Goal: Task Accomplishment & Management: Use online tool/utility

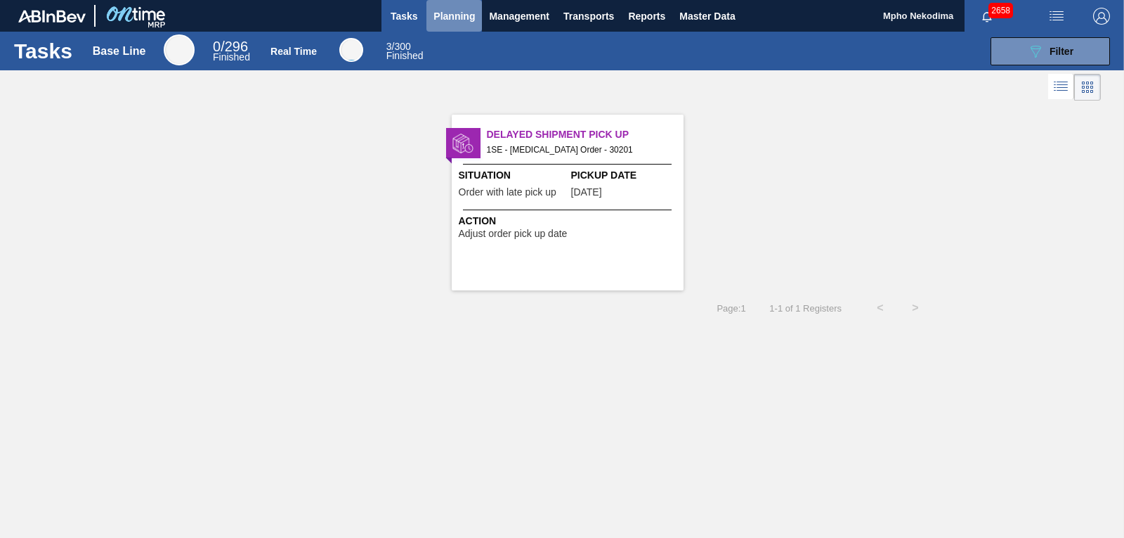
click at [446, 18] on span "Planning" at bounding box center [454, 16] width 41 height 17
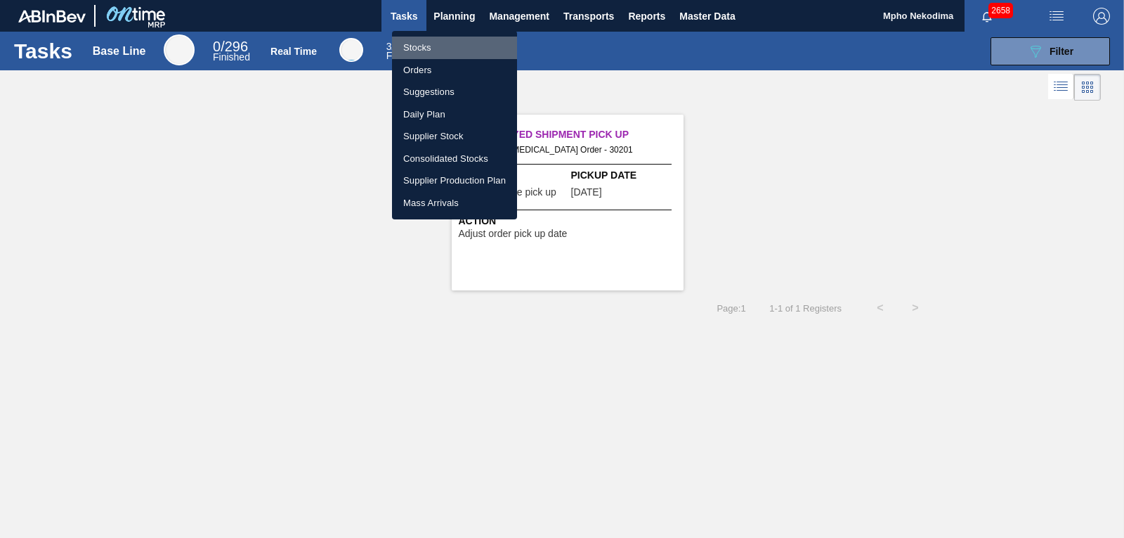
drag, startPoint x: 422, startPoint y: 48, endPoint x: 457, endPoint y: 14, distance: 48.7
click at [422, 48] on li "Stocks" at bounding box center [454, 48] width 125 height 22
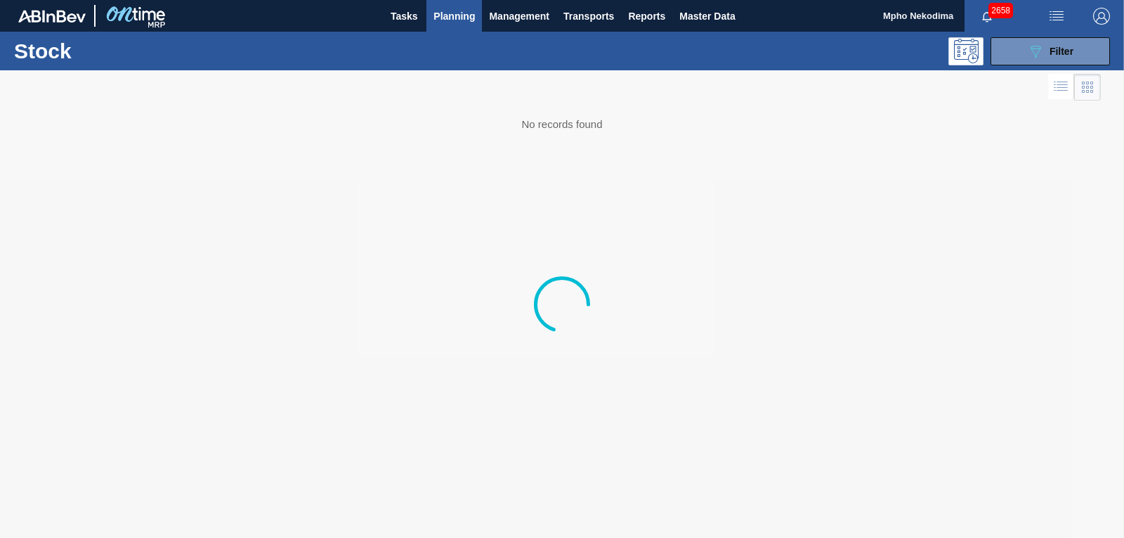
click at [457, 0] on body "Tasks Planning Management Transports Reports Master Data Mpho Nekodima 2658 Mar…" at bounding box center [562, 0] width 1124 height 0
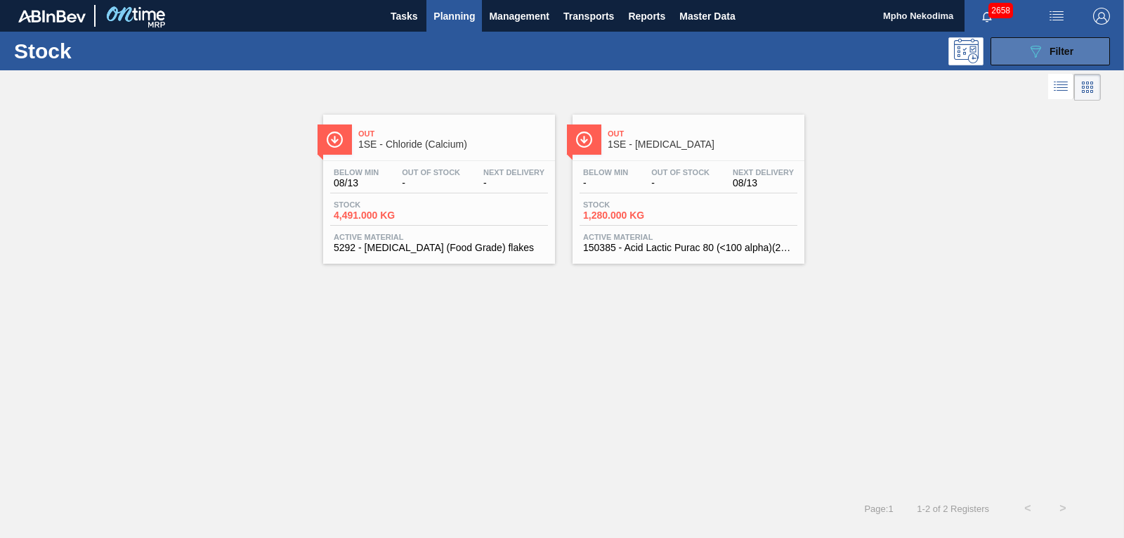
click at [1007, 54] on button "089F7B8B-B2A5-4AFE-B5C0-19BA573D28AC Filter" at bounding box center [1050, 51] width 119 height 28
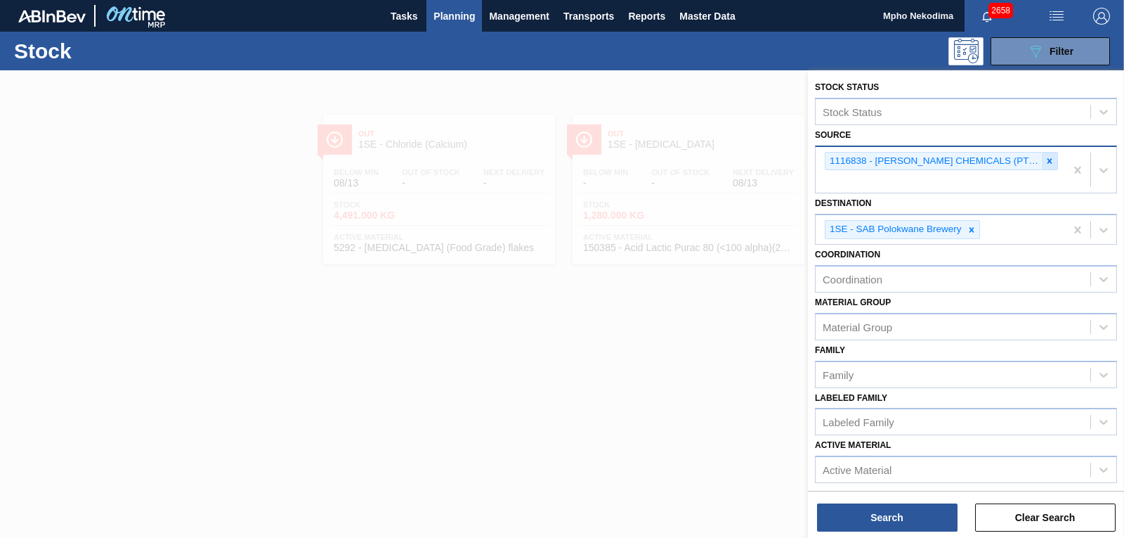
click at [1045, 165] on icon at bounding box center [1050, 161] width 10 height 10
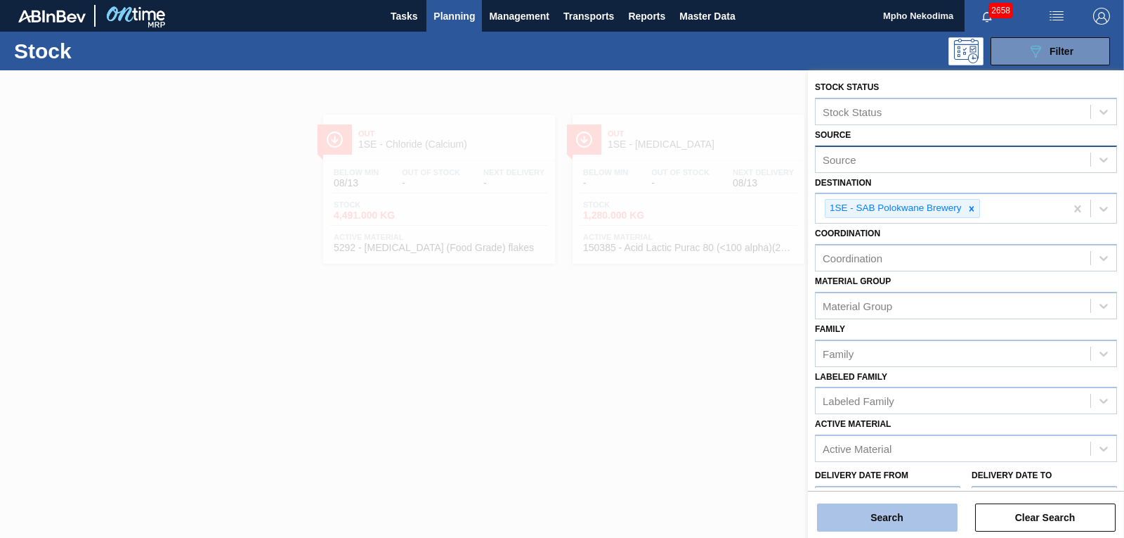
click at [918, 521] on button "Search" at bounding box center [887, 517] width 141 height 28
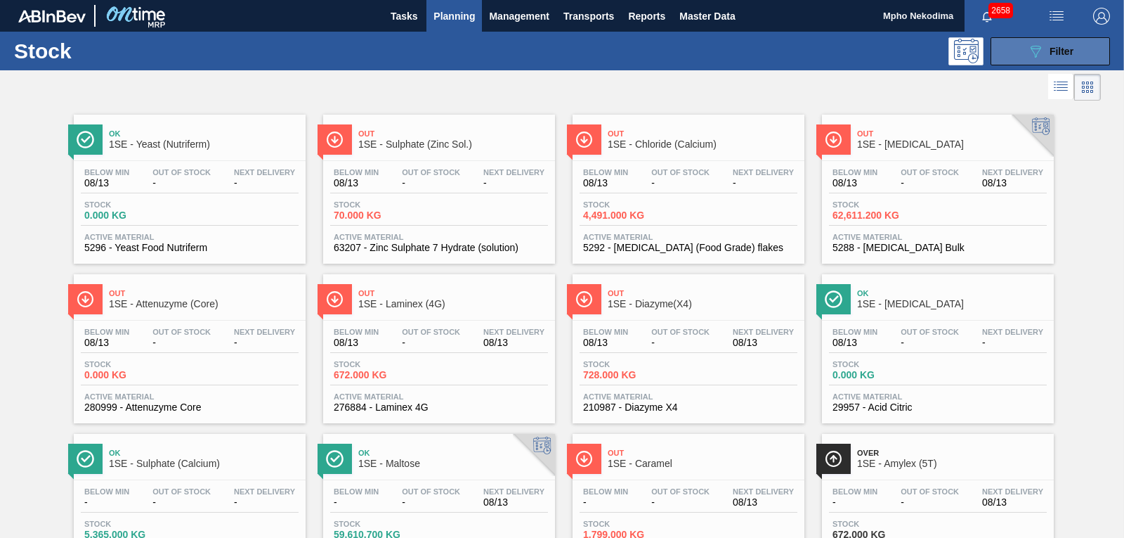
click at [1020, 49] on button "089F7B8B-B2A5-4AFE-B5C0-19BA573D28AC Filter" at bounding box center [1050, 51] width 119 height 28
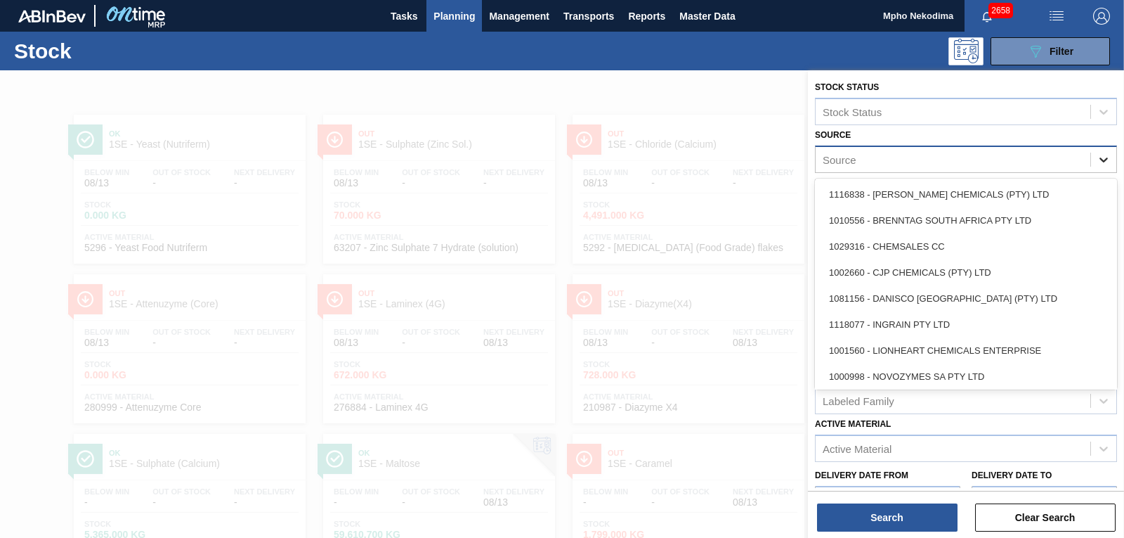
click at [1105, 163] on icon at bounding box center [1104, 159] width 14 height 14
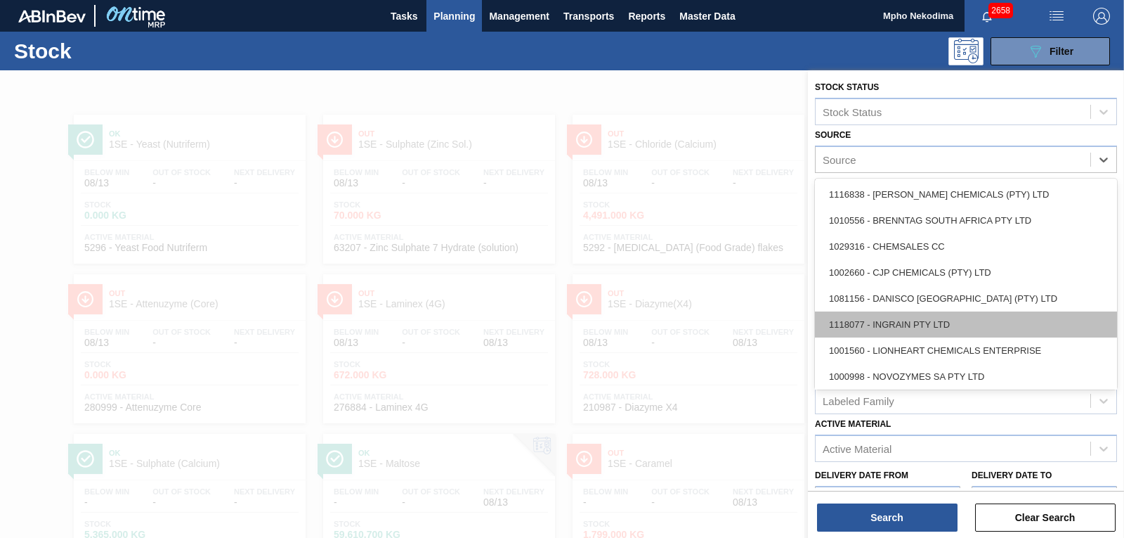
click at [977, 322] on div "1118077 - INGRAIN PTY LTD" at bounding box center [966, 324] width 302 height 26
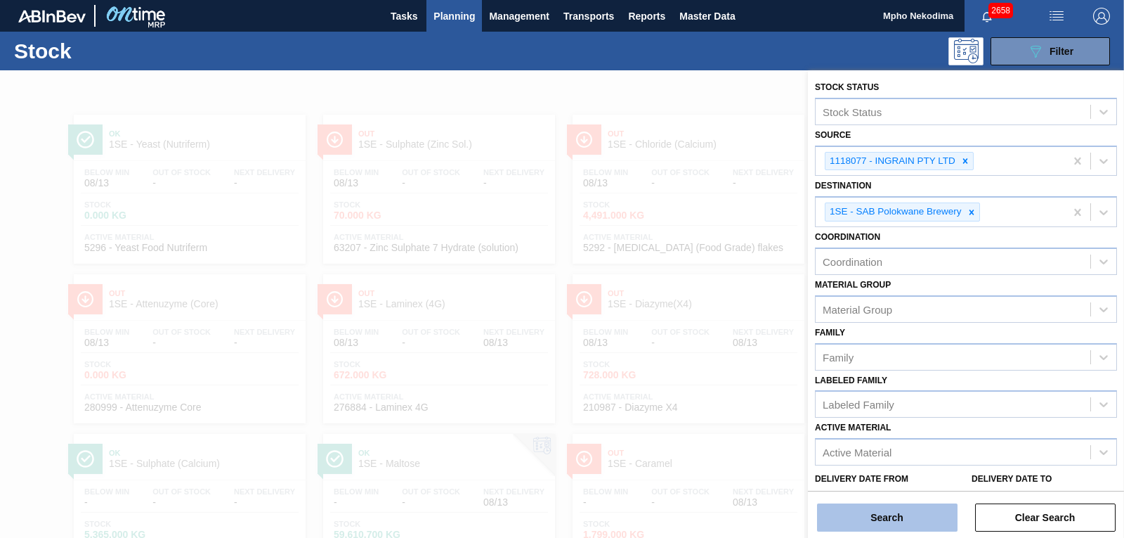
click at [904, 512] on button "Search" at bounding box center [887, 517] width 141 height 28
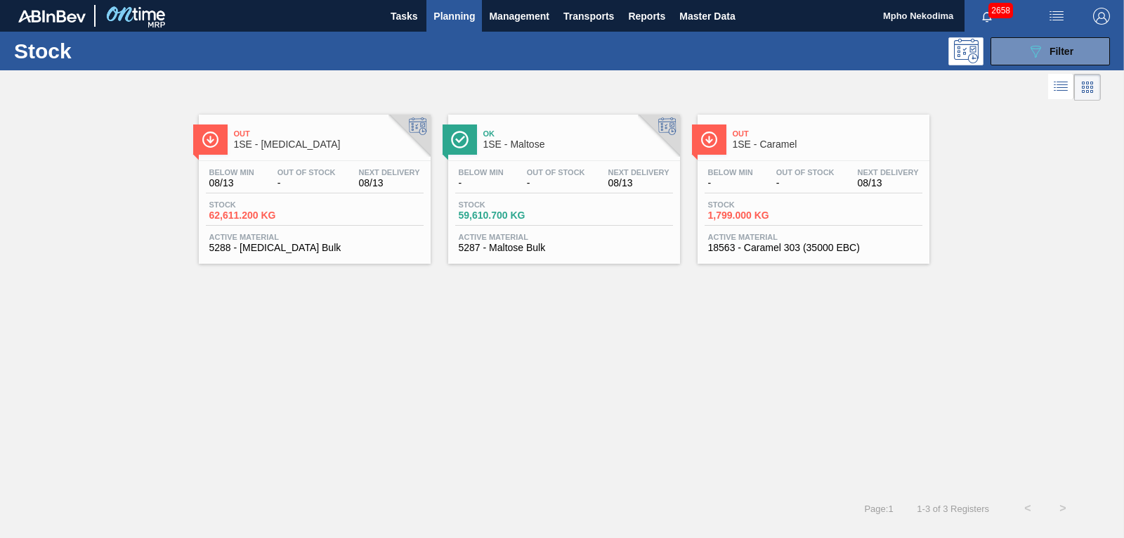
click at [243, 244] on span "5288 - [MEDICAL_DATA] Bulk" at bounding box center [314, 247] width 211 height 11
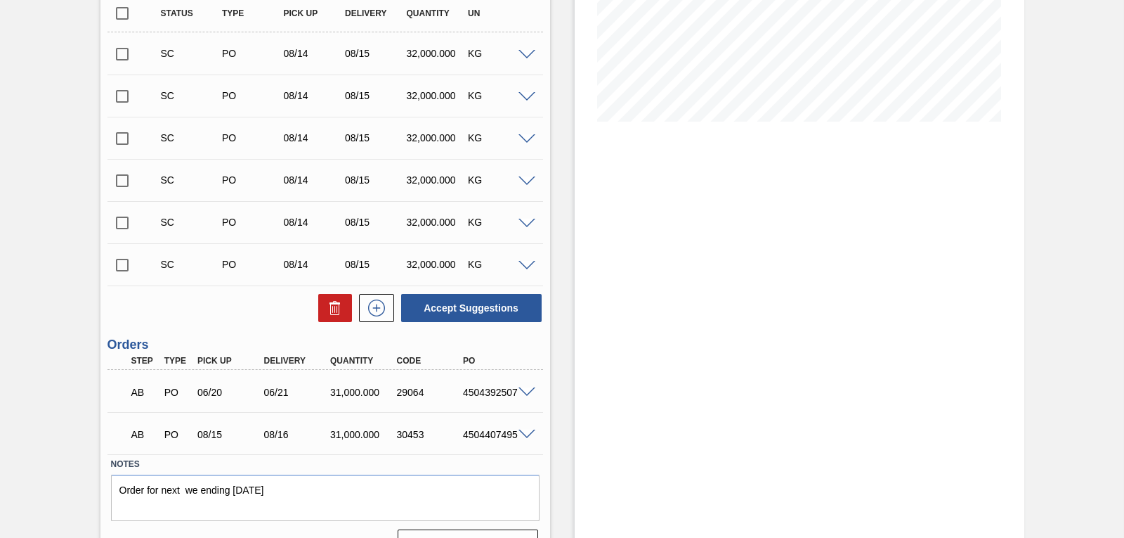
scroll to position [292, 0]
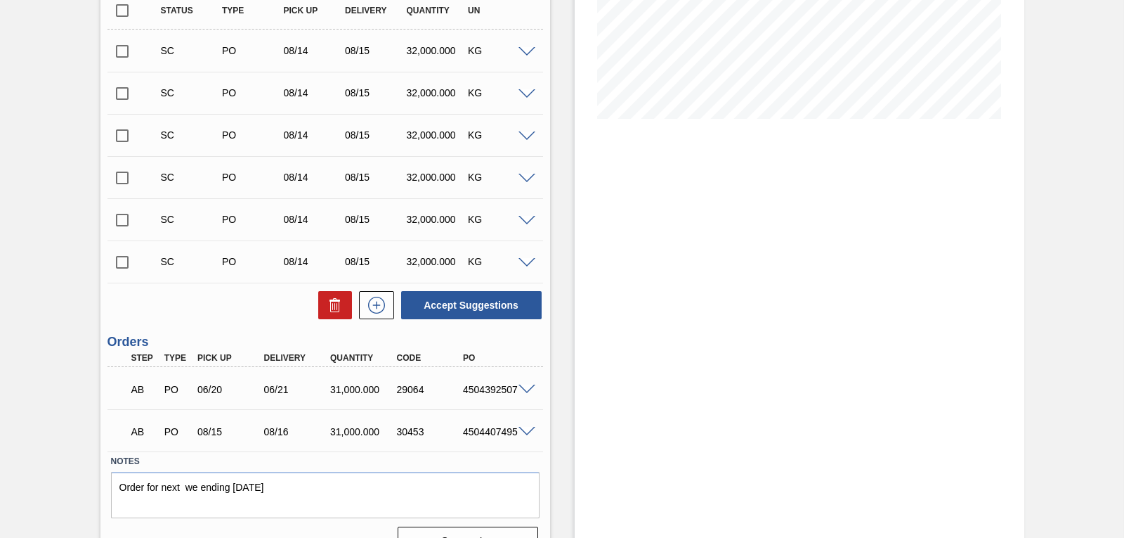
click at [912, 347] on div "Stock From [DATE] to [DATE] Filter 08/27 Stock Projection 316,611.2 SAP Plannin…" at bounding box center [800, 172] width 450 height 788
drag, startPoint x: 462, startPoint y: 390, endPoint x: 520, endPoint y: 388, distance: 57.7
click at [520, 388] on div "AB PO 06/20 06/21 31,000.000 29064 4504392507" at bounding box center [326, 387] width 436 height 35
copy div "4504392507"
click at [502, 335] on h3 "Orders" at bounding box center [326, 342] width 436 height 15
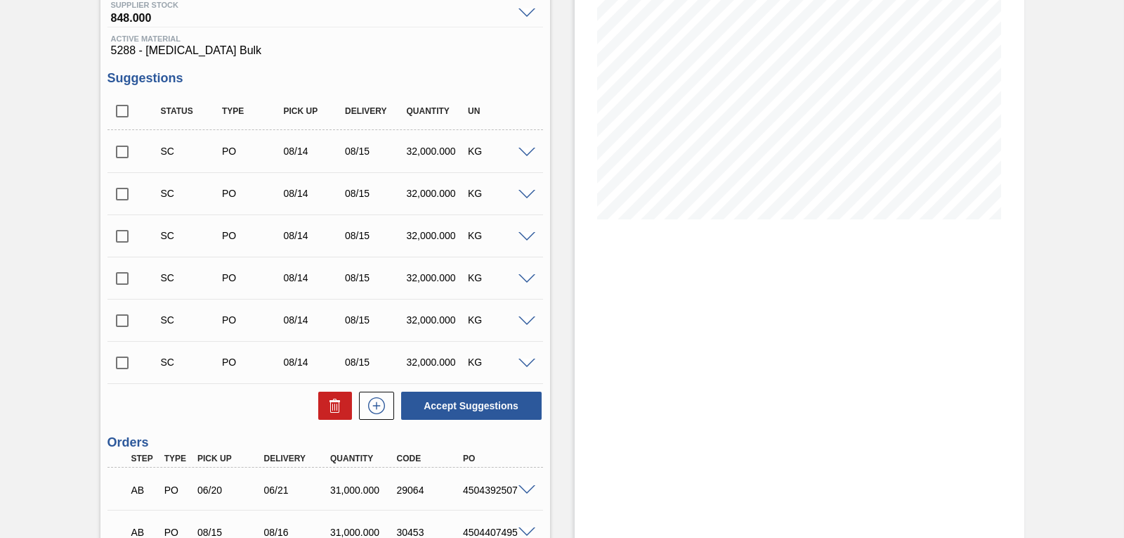
scroll to position [200, 0]
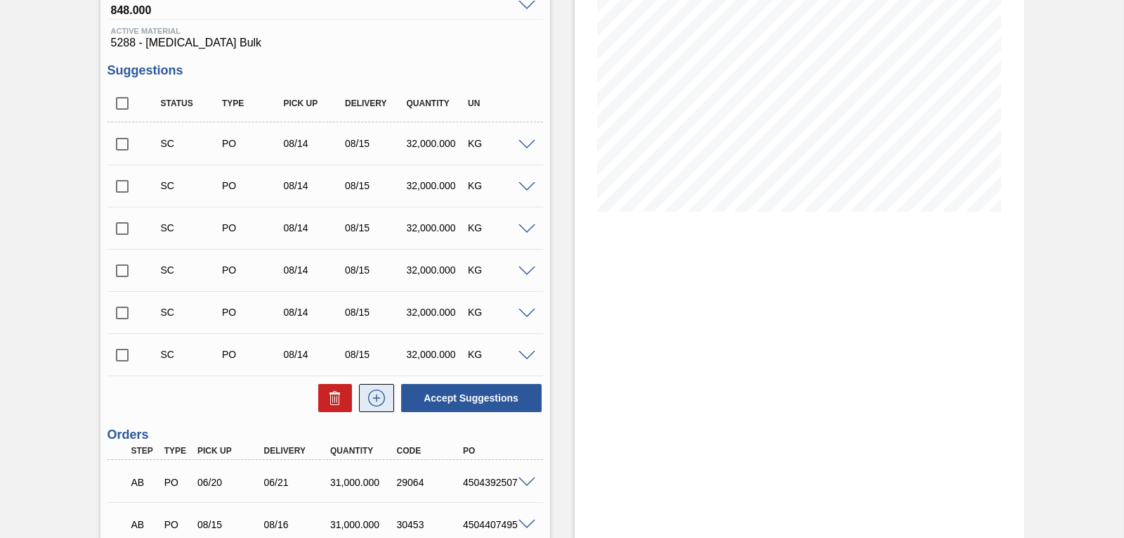
click at [376, 397] on icon at bounding box center [376, 397] width 22 height 17
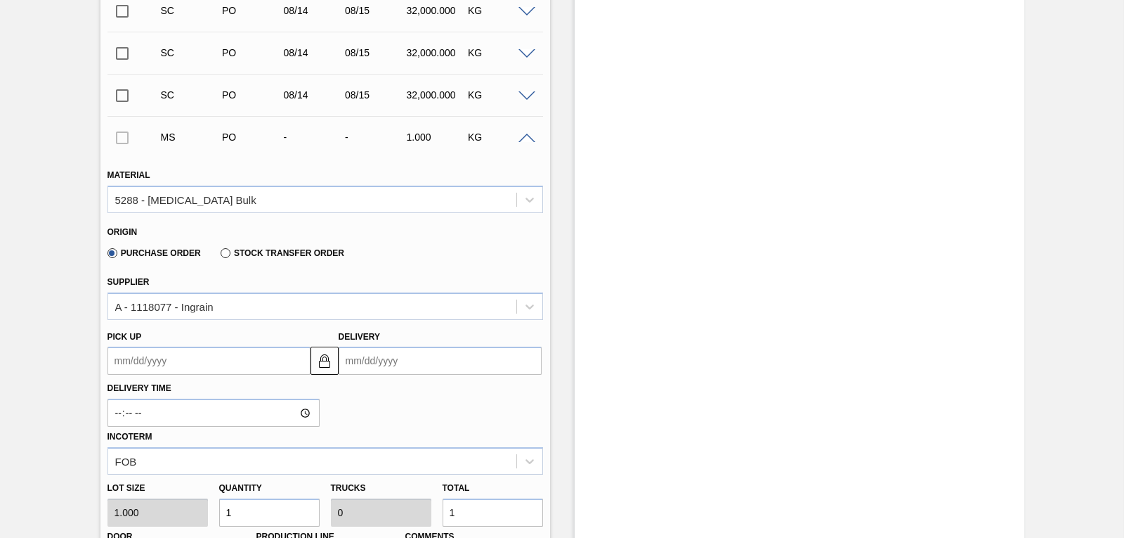
scroll to position [508, 0]
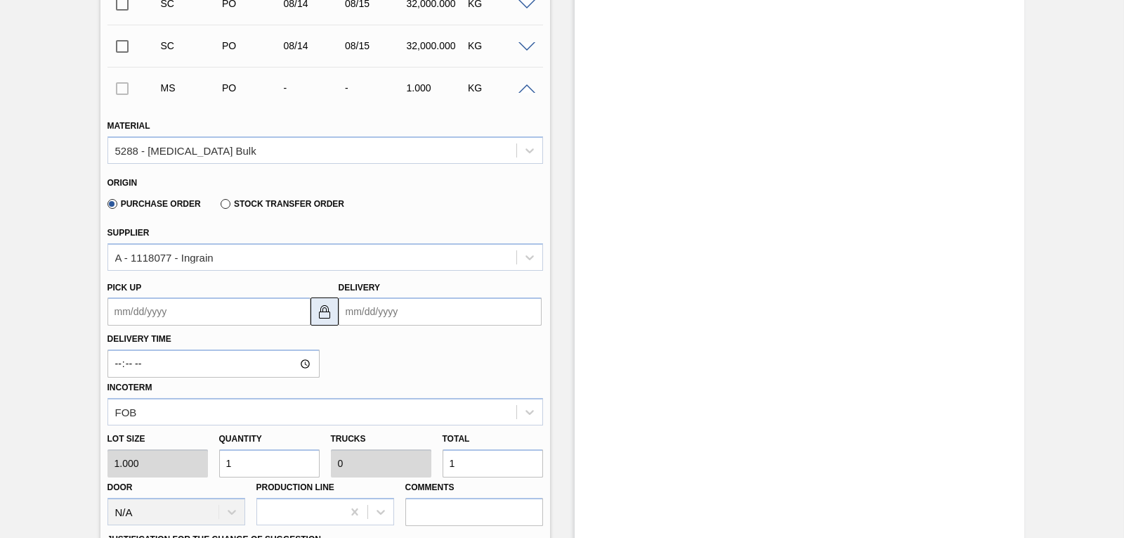
click at [332, 312] on button at bounding box center [325, 311] width 28 height 28
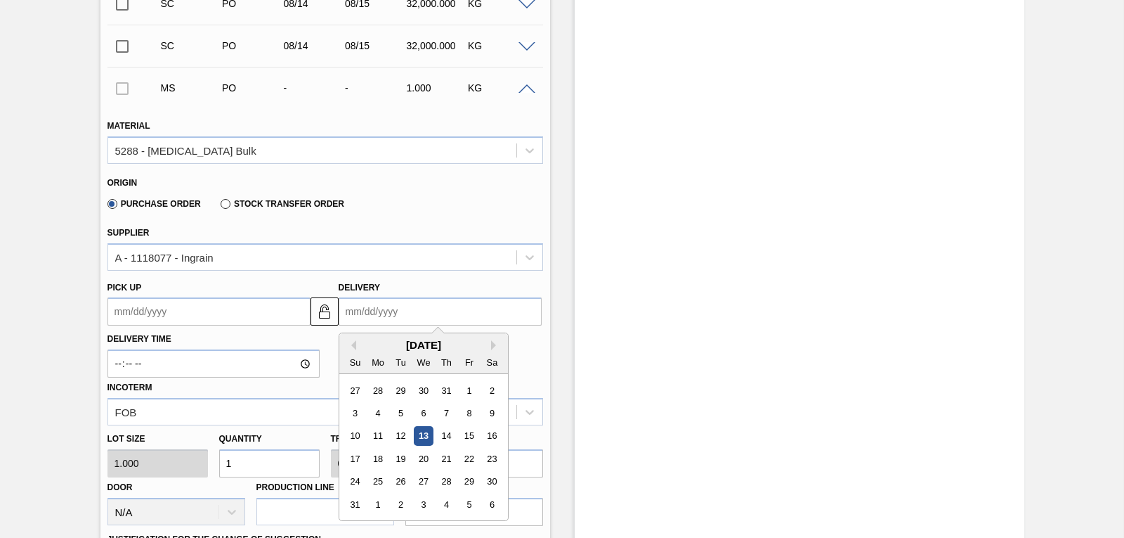
click at [365, 310] on input "Delivery" at bounding box center [440, 311] width 203 height 28
click at [368, 345] on div "[DATE]" at bounding box center [423, 345] width 169 height 12
click at [494, 459] on div "23" at bounding box center [491, 458] width 19 height 19
type input "[DATE]"
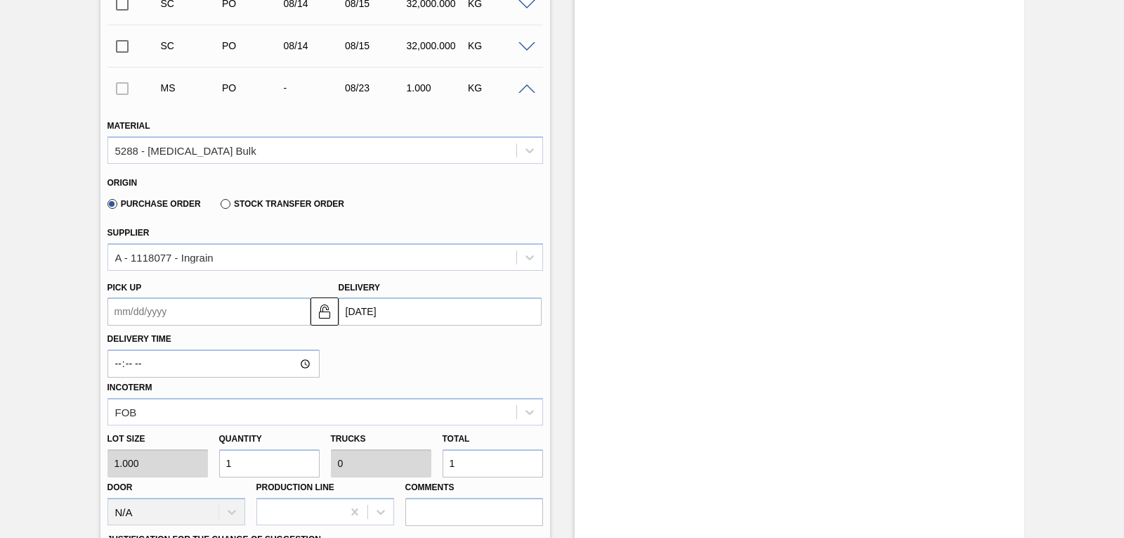
click at [264, 313] on up "Pick up" at bounding box center [209, 311] width 203 height 28
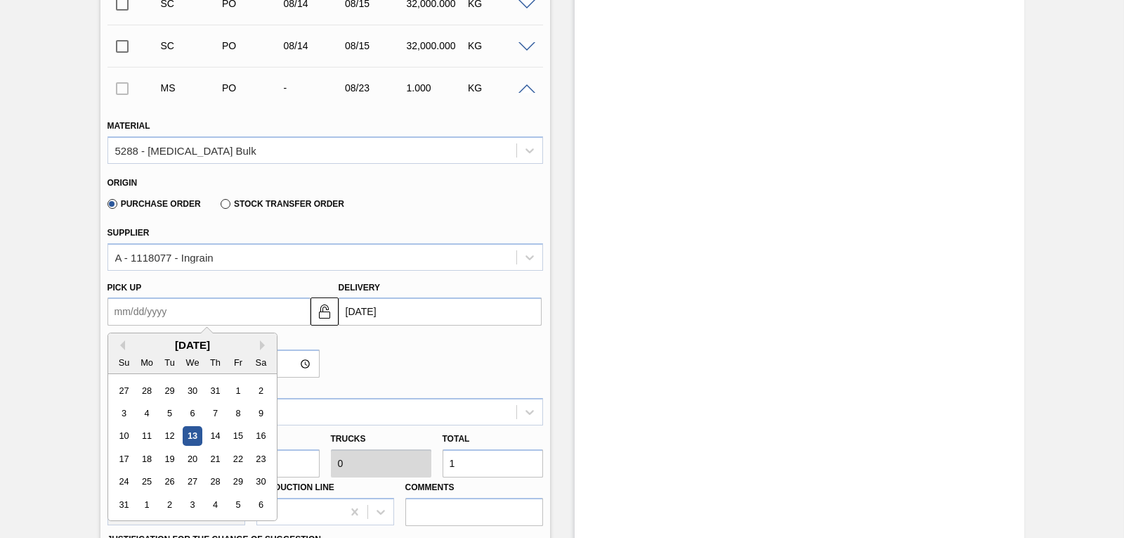
click at [147, 344] on div "[DATE]" at bounding box center [192, 345] width 169 height 12
click at [126, 460] on div "17" at bounding box center [124, 458] width 19 height 19
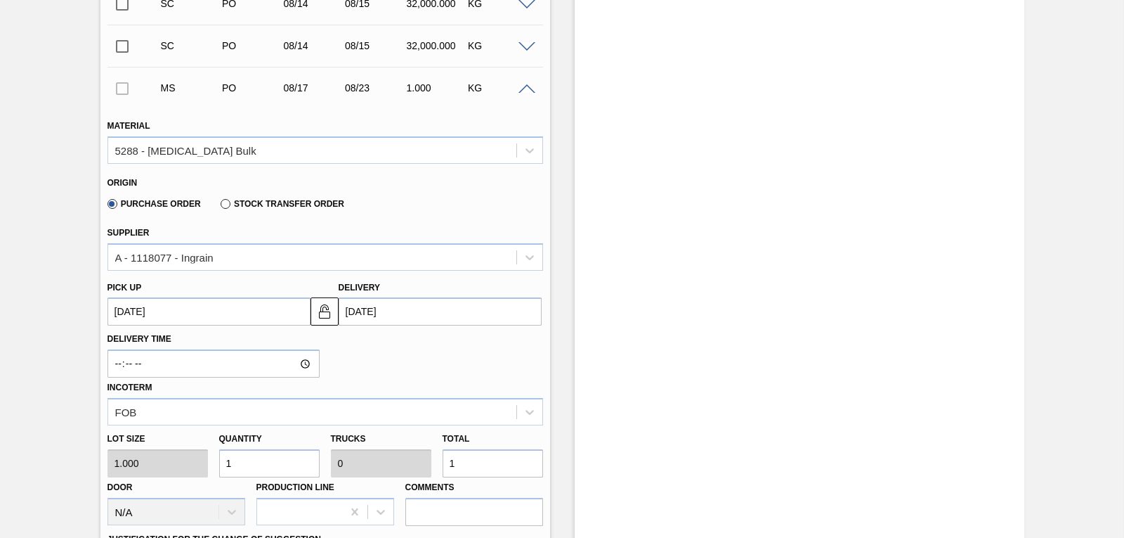
type up "[DATE]"
click at [418, 344] on div "Delivery Time Incoterm FOB" at bounding box center [325, 375] width 447 height 100
drag, startPoint x: 260, startPoint y: 469, endPoint x: 216, endPoint y: 470, distance: 44.3
click at [216, 470] on div "Quantity 1" at bounding box center [270, 453] width 112 height 48
type input "3"
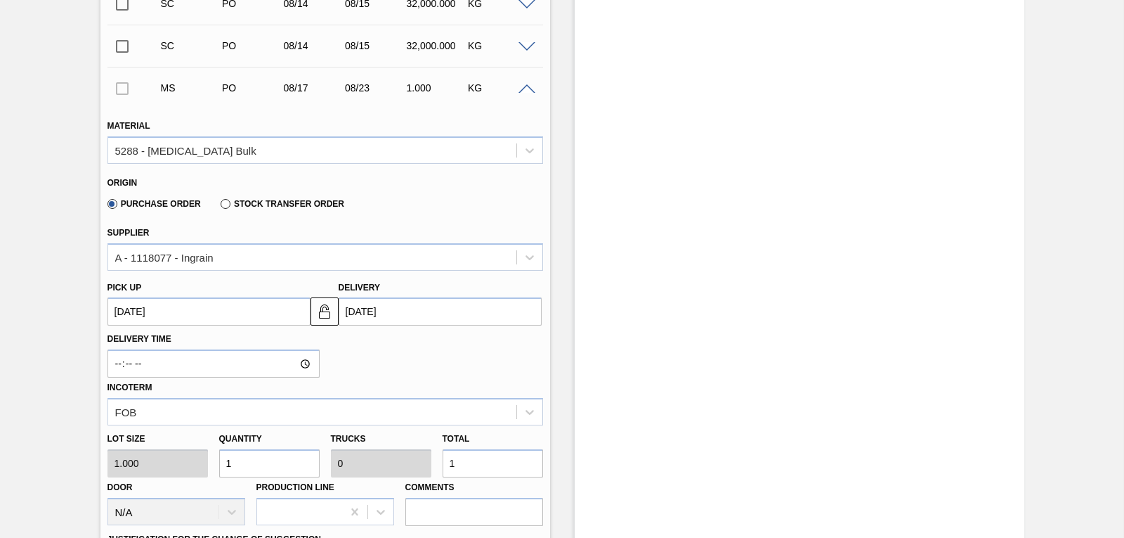
type input "3"
type input "31"
type input "0.001"
type input "31"
type input "310"
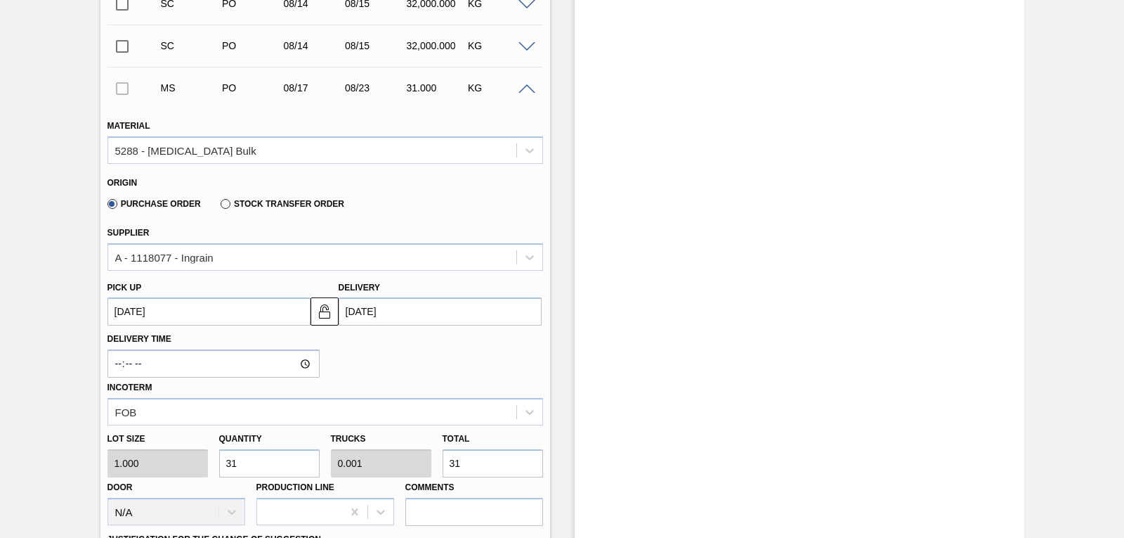
type input "0.01"
type input "310"
type input "3,100"
type input "0.097"
type input "3,100"
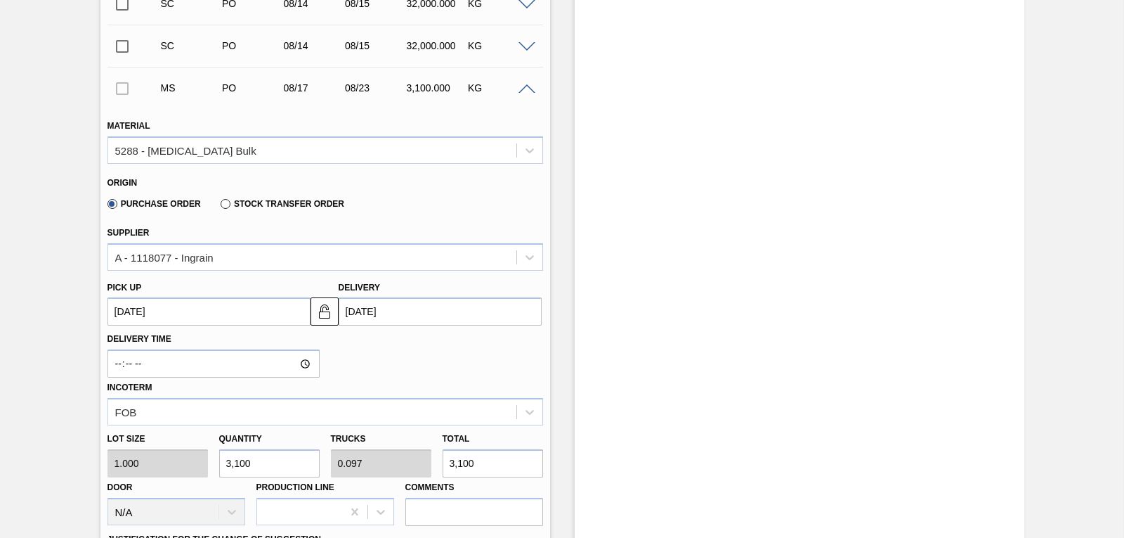
type input "31,000"
type input "0.969"
type input "31,000"
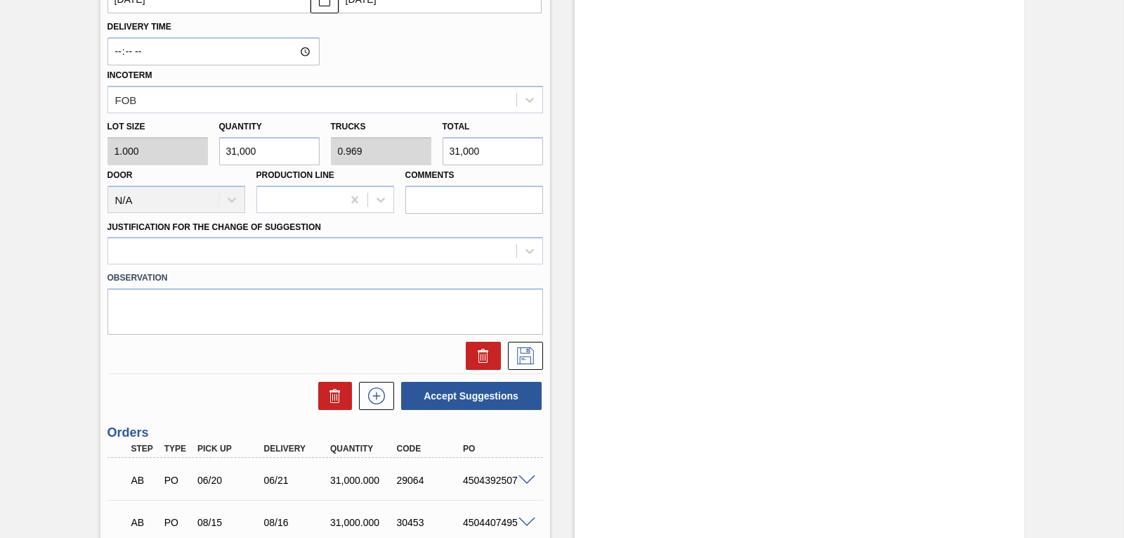
scroll to position [822, 0]
type input "31,000"
click at [526, 247] on icon at bounding box center [530, 249] width 14 height 14
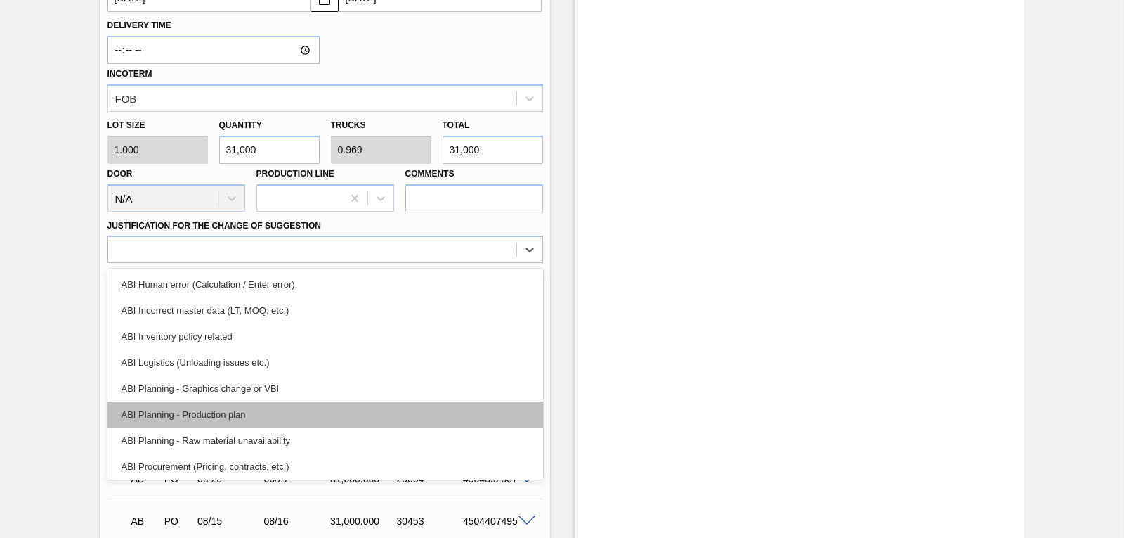
click at [270, 406] on div "ABI Planning - Production plan" at bounding box center [326, 414] width 436 height 26
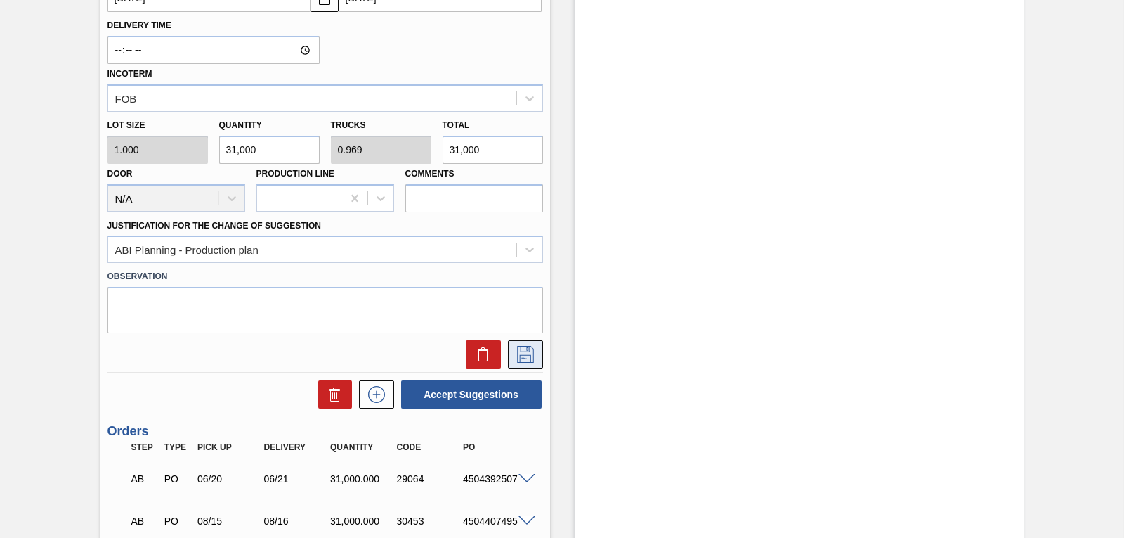
click at [525, 351] on icon at bounding box center [525, 354] width 22 height 17
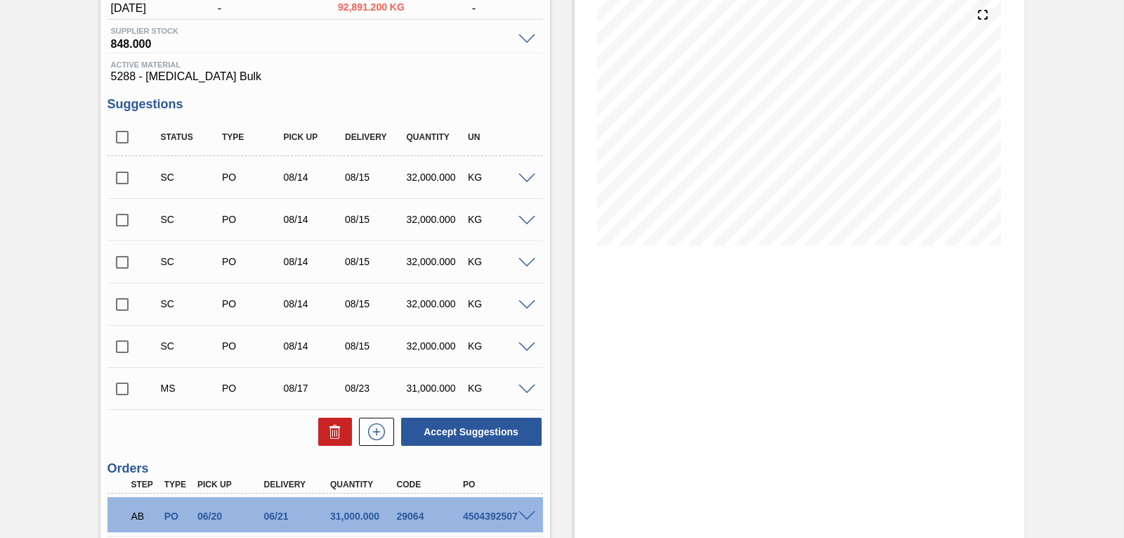
scroll to position [297, 0]
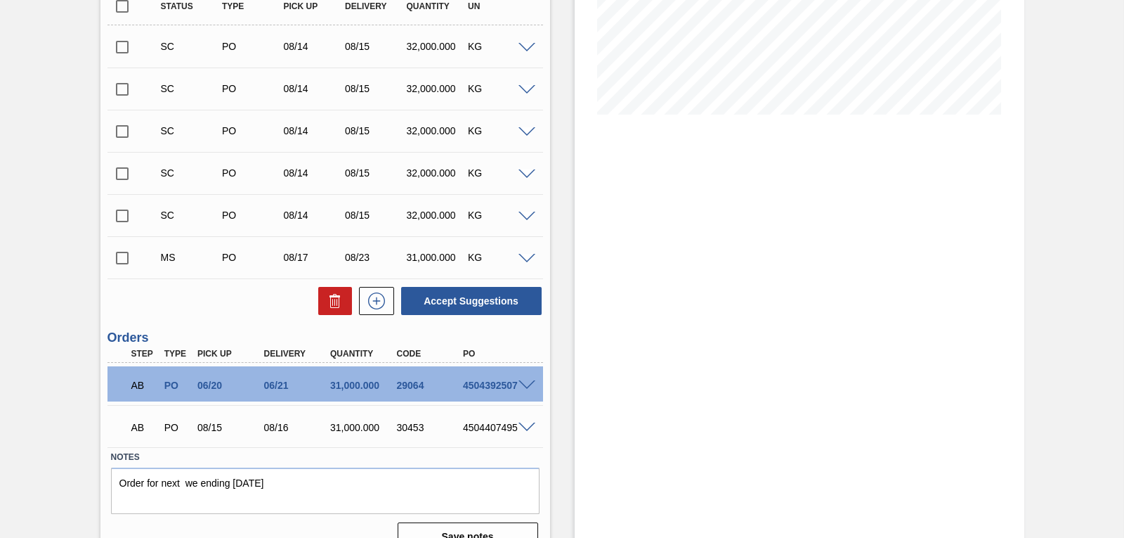
click at [472, 432] on div "4504407495" at bounding box center [496, 427] width 73 height 11
click at [521, 384] on span at bounding box center [527, 385] width 17 height 11
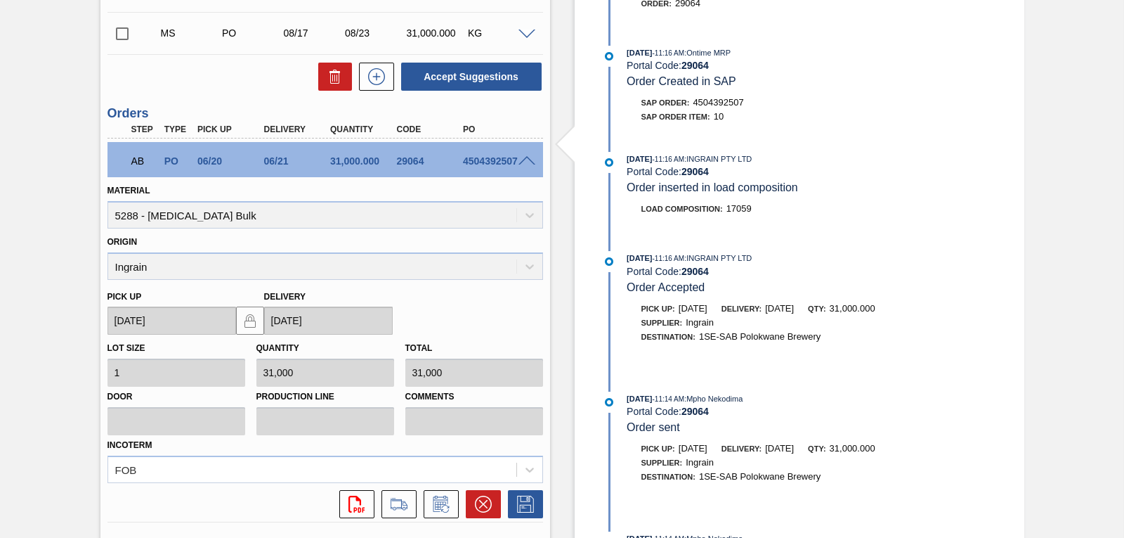
scroll to position [632, 0]
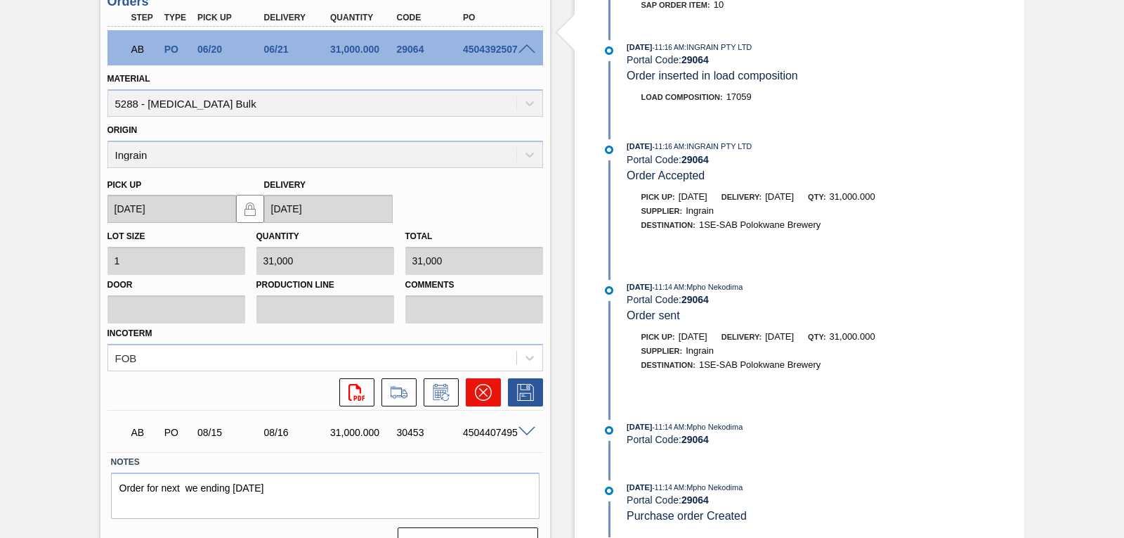
click at [475, 390] on icon at bounding box center [483, 392] width 17 height 17
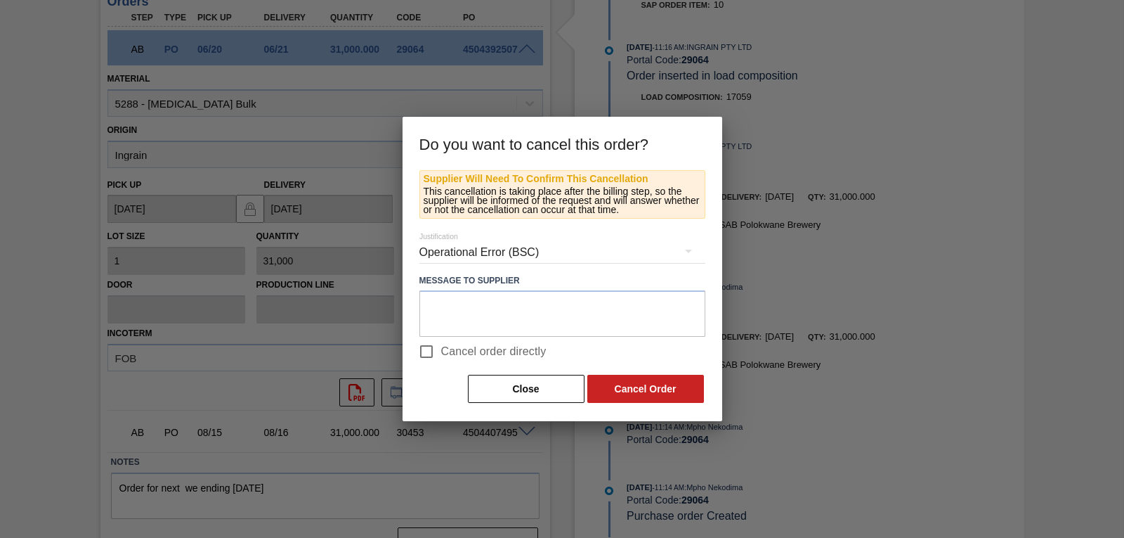
click at [460, 356] on span "Cancel order directly" at bounding box center [493, 351] width 105 height 17
click at [441, 356] on input "Cancel order directly" at bounding box center [427, 352] width 30 height 30
checkbox input "true"
click at [637, 388] on button "Cancel Order" at bounding box center [646, 389] width 117 height 28
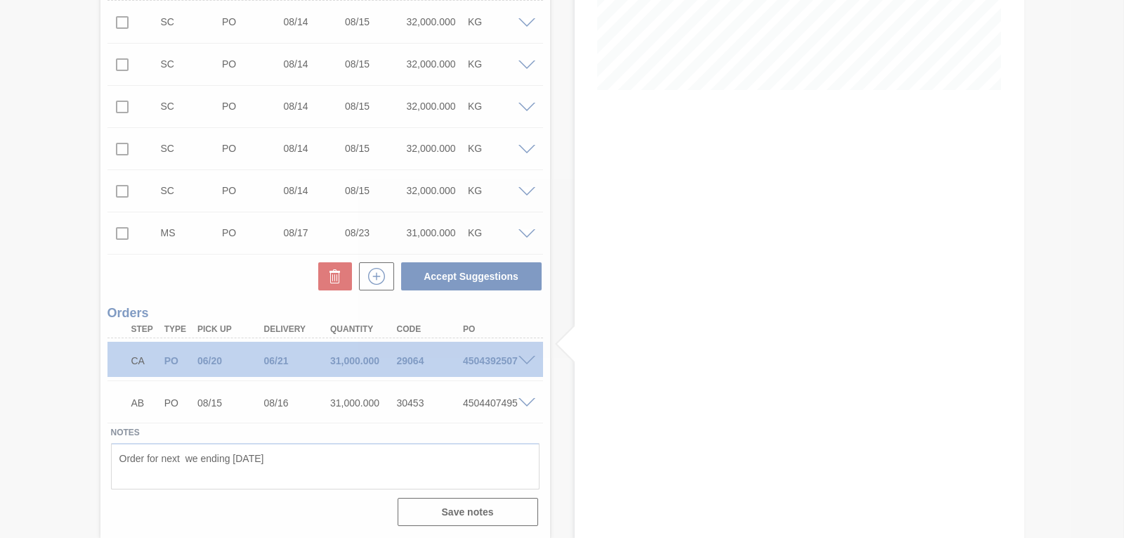
scroll to position [321, 0]
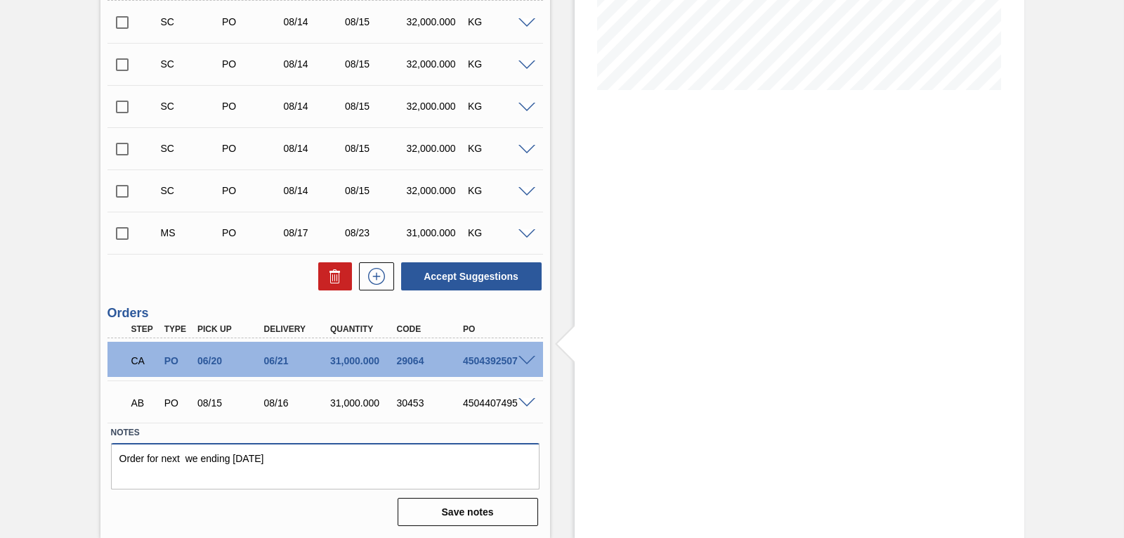
click at [379, 467] on textarea "Order for next we ending [DATE]" at bounding box center [325, 466] width 429 height 46
click at [374, 277] on icon at bounding box center [376, 276] width 22 height 17
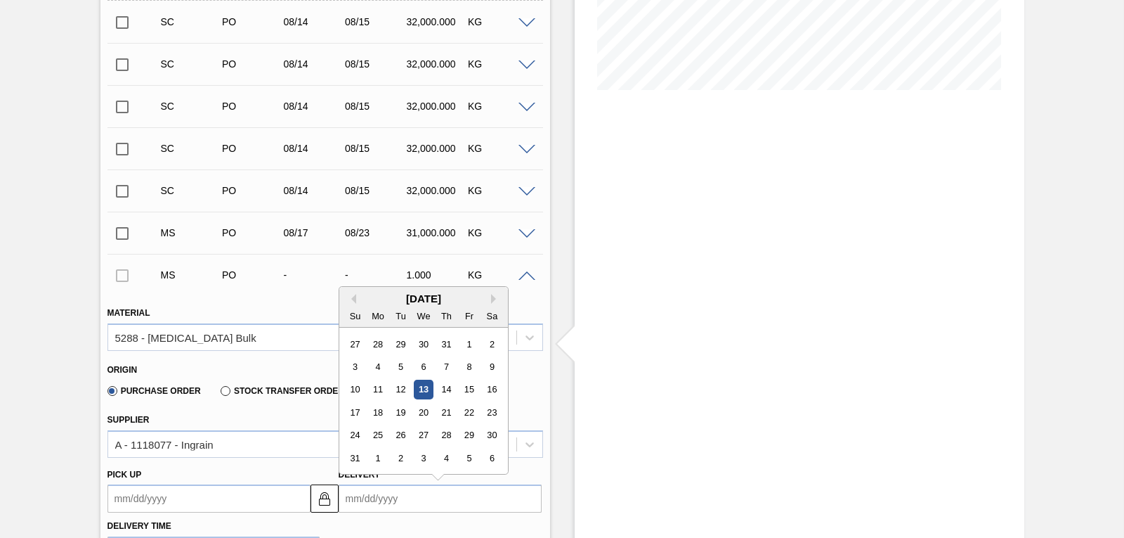
click at [361, 495] on input "Delivery" at bounding box center [440, 498] width 203 height 28
click at [465, 294] on div "[DATE]" at bounding box center [423, 298] width 169 height 12
click at [492, 408] on div "23" at bounding box center [491, 412] width 19 height 19
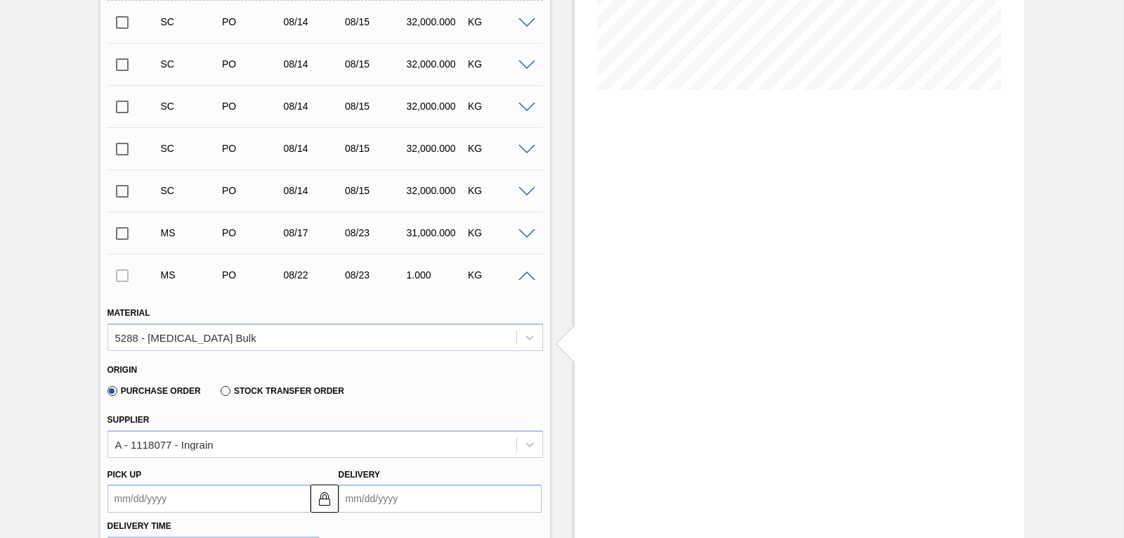
type up "[DATE]"
type input "[DATE]"
drag, startPoint x: 1120, startPoint y: 174, endPoint x: 1122, endPoint y: 201, distance: 27.4
click at [1122, 201] on div "Awaiting Pick Up 1SE - [MEDICAL_DATA] Unit SAB Polokwane Brewery MIN S.P. 158,2…" at bounding box center [562, 452] width 1124 height 1407
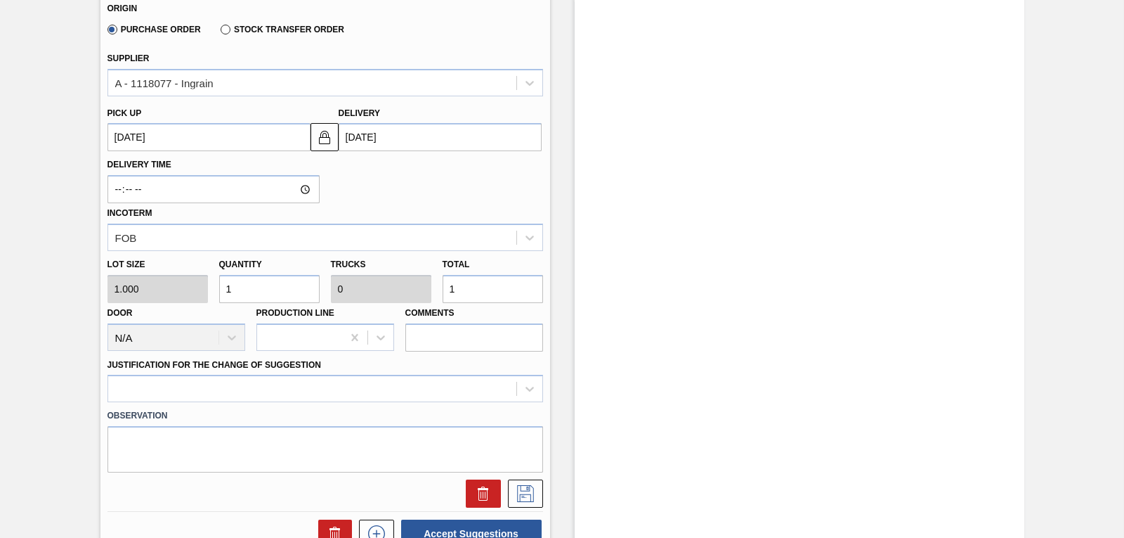
scroll to position [685, 0]
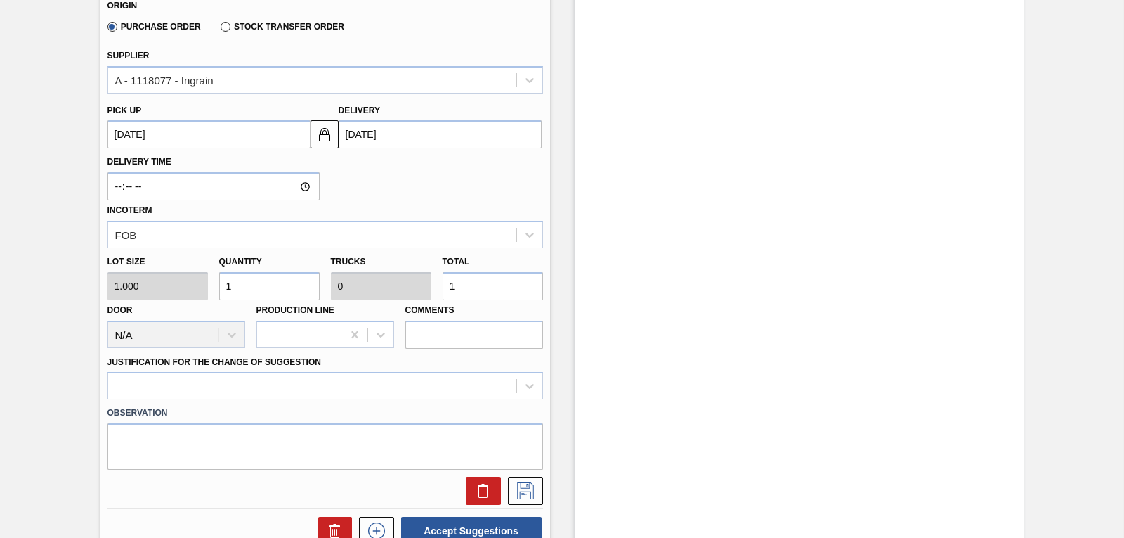
click at [195, 298] on div "Lot size 1.000 Quantity 1 Trucks 0 Total 1 Door N/A Production Line Comments" at bounding box center [325, 298] width 447 height 100
type input "18"
type input "0.001"
type input "18"
type input "185"
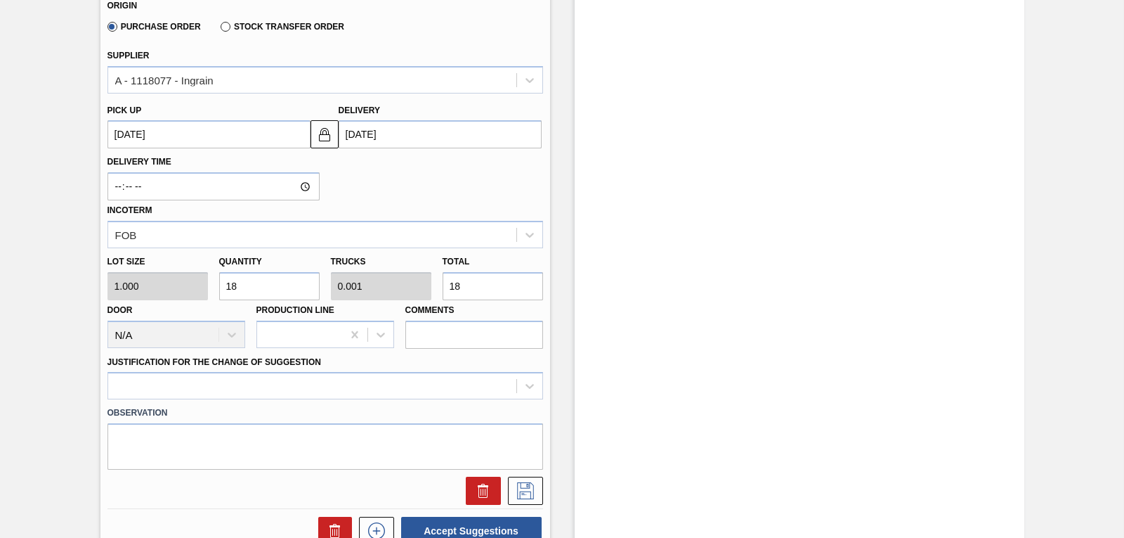
type input "0.006"
type input "185"
type input "1,850"
type input "0.058"
type input "1,850"
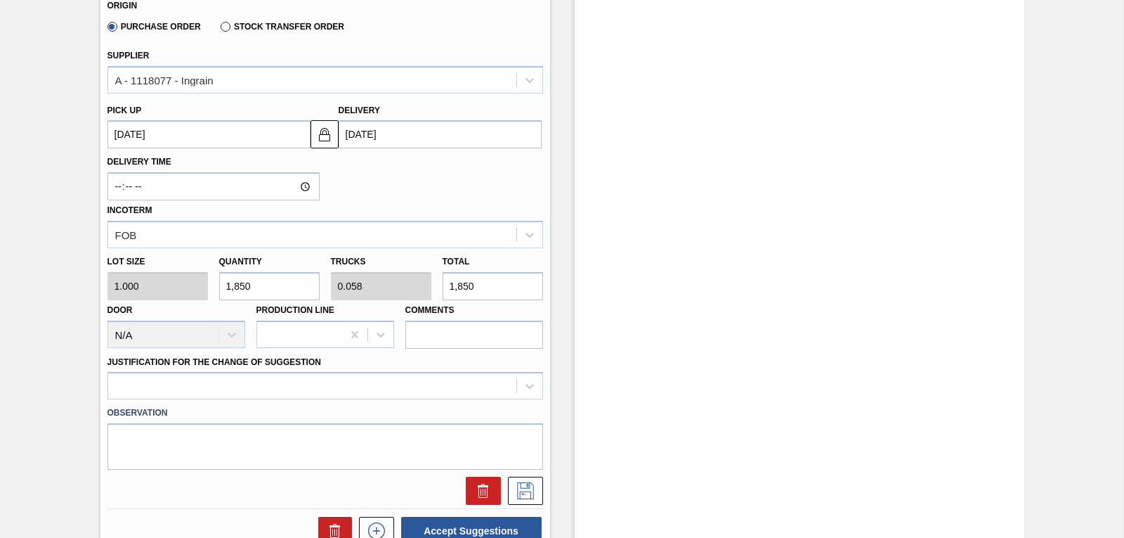
type input "18,500"
type input "0.578"
type input "18,500"
type input "185,000"
type input "5.781"
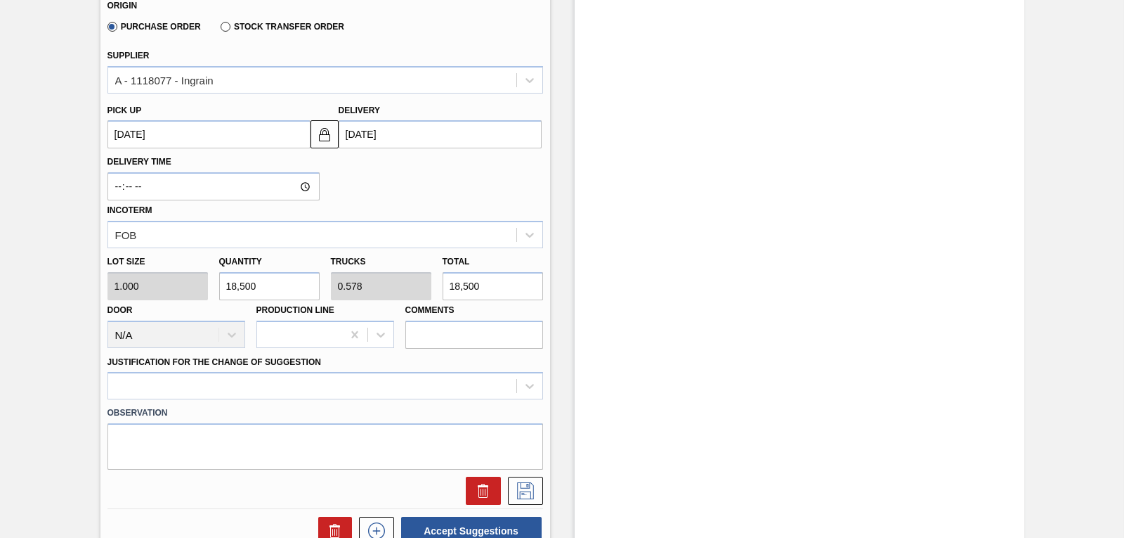
type input "185,000"
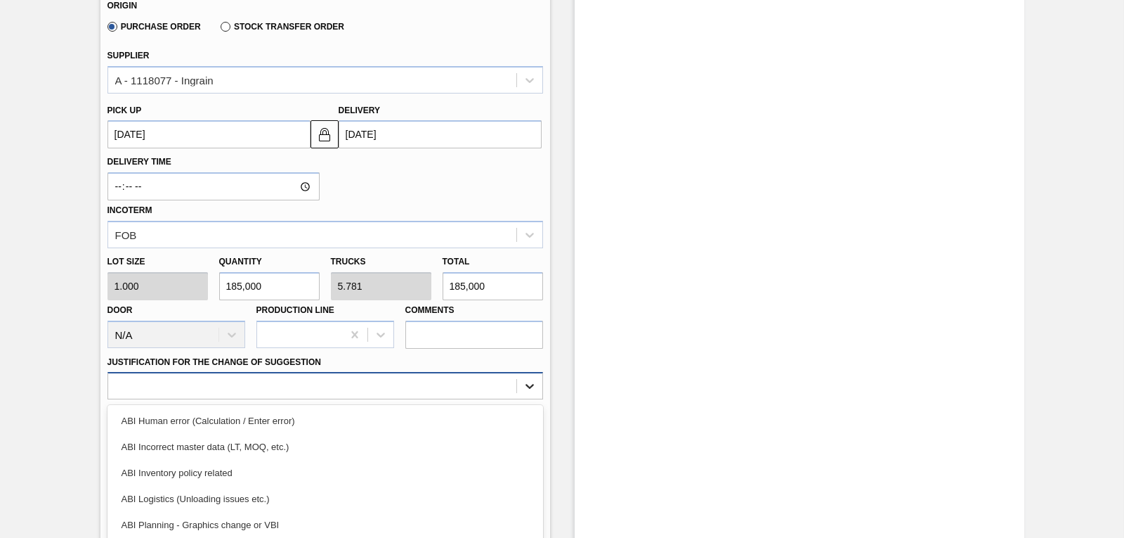
scroll to position [769, 0]
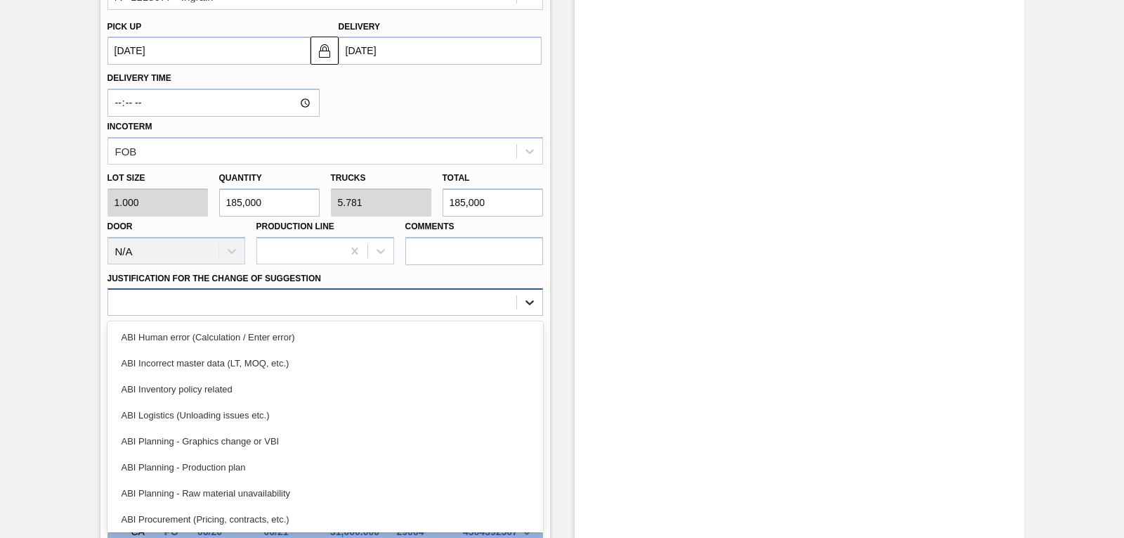
click at [521, 316] on div "option ABI Inventory policy related focused, 3 of 18. 18 results available. Use…" at bounding box center [326, 301] width 436 height 27
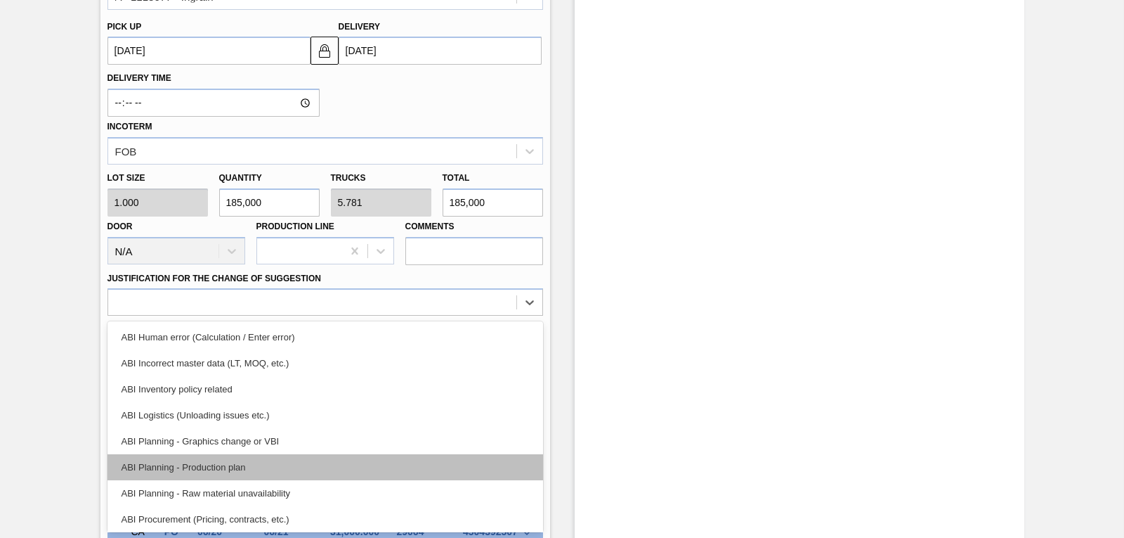
click at [342, 465] on div "ABI Planning - Production plan" at bounding box center [326, 467] width 436 height 26
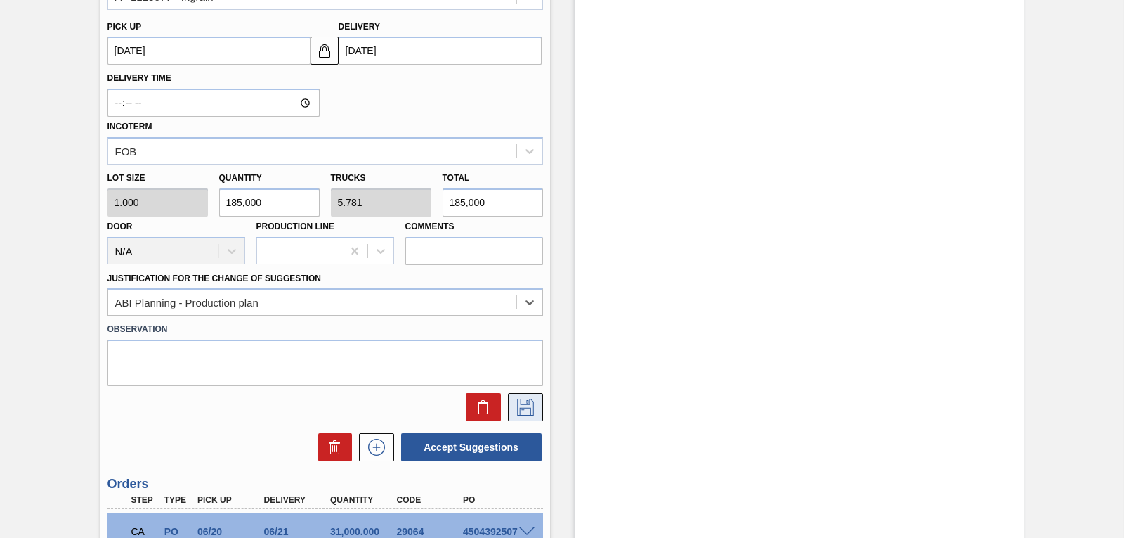
click at [526, 405] on icon at bounding box center [525, 406] width 22 height 17
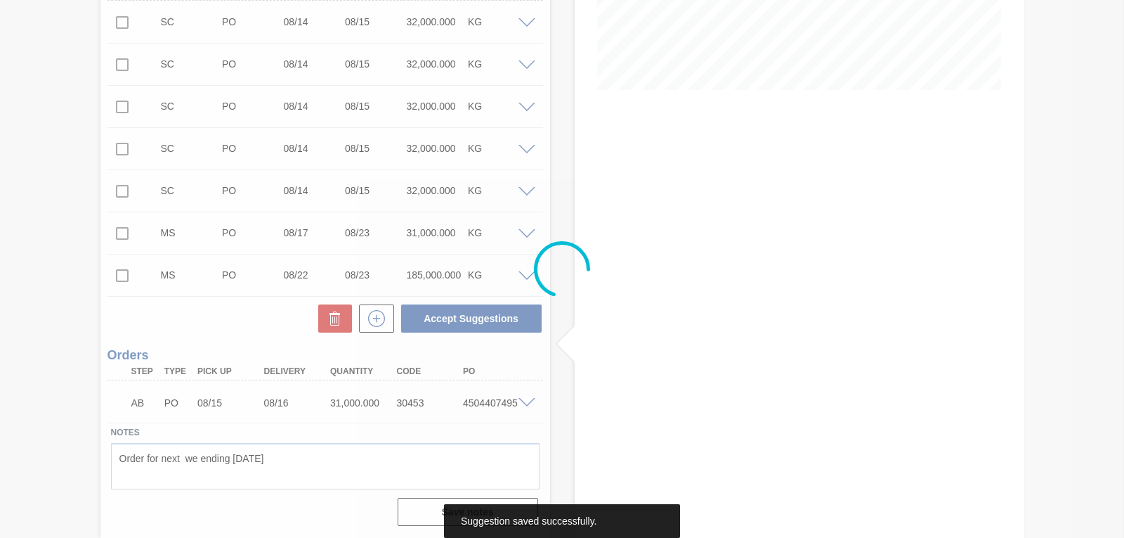
scroll to position [321, 0]
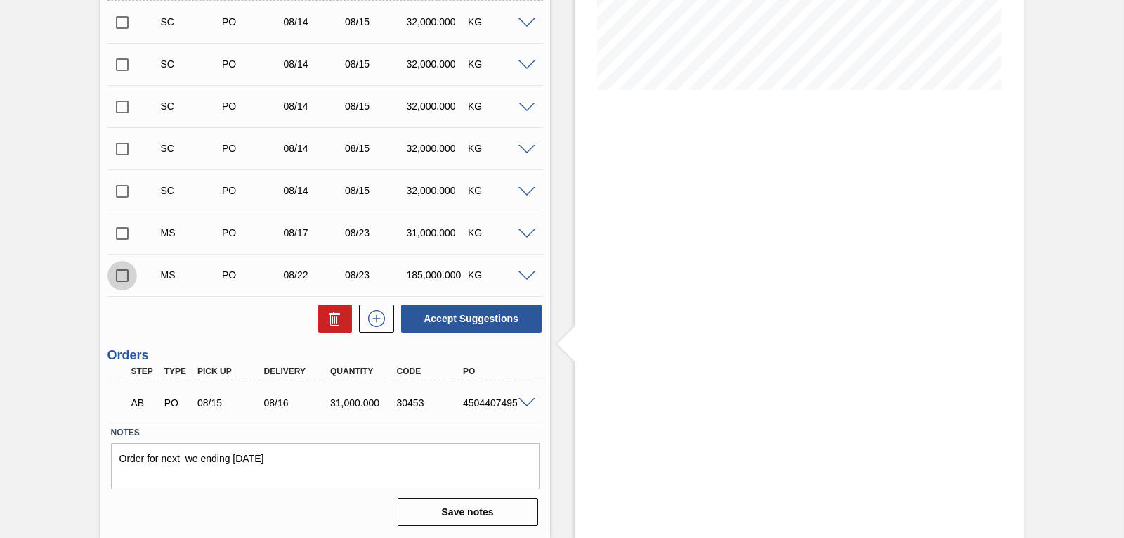
click at [120, 279] on input "checkbox" at bounding box center [123, 276] width 30 height 30
click at [463, 313] on button "Accept Suggestions" at bounding box center [471, 318] width 141 height 28
checkbox input "false"
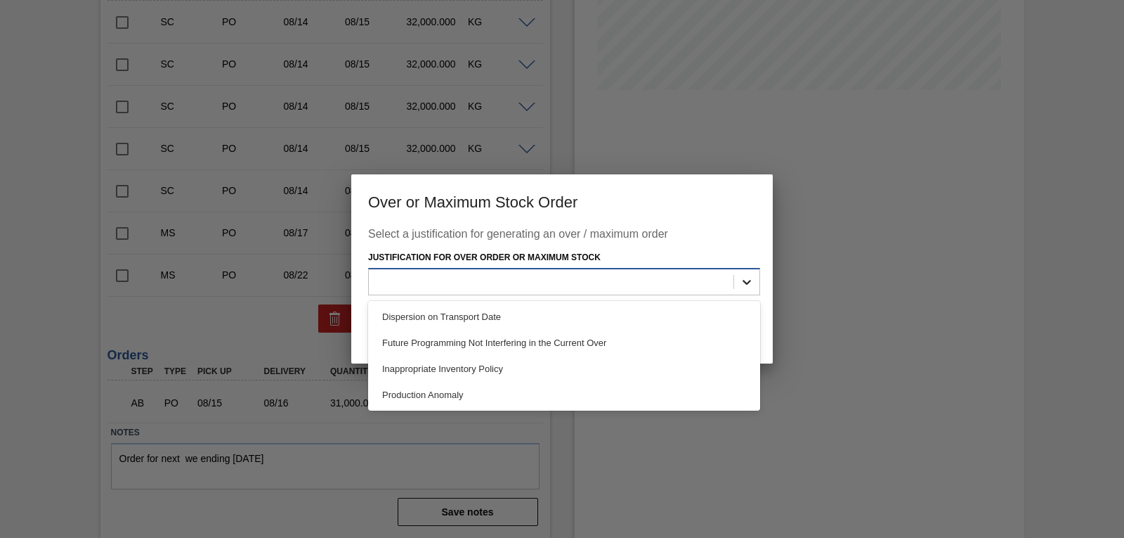
click at [746, 283] on icon at bounding box center [747, 282] width 8 height 5
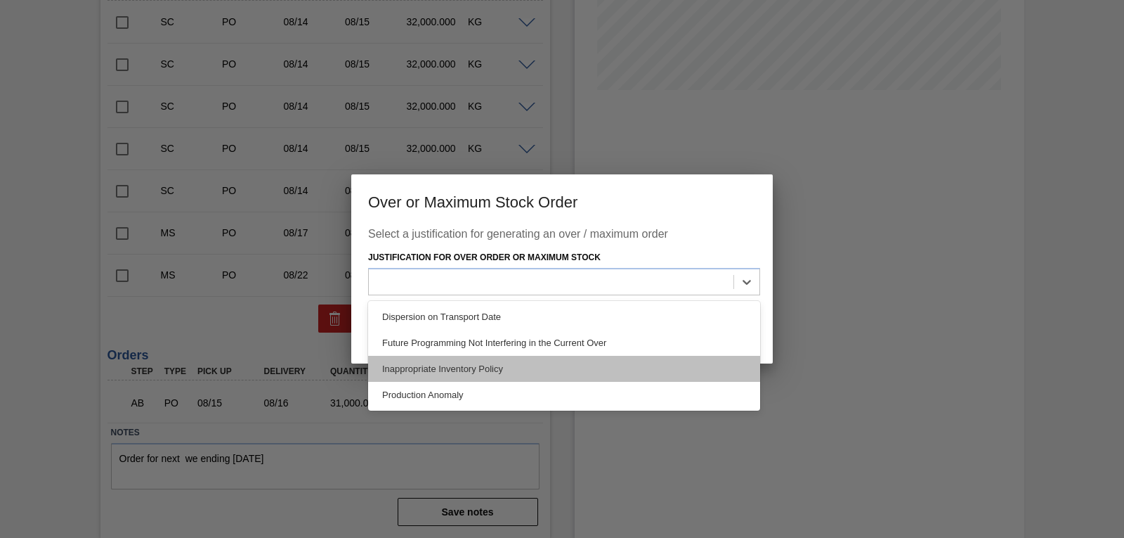
click at [552, 372] on div "Inappropriate Inventory Policy" at bounding box center [564, 369] width 392 height 26
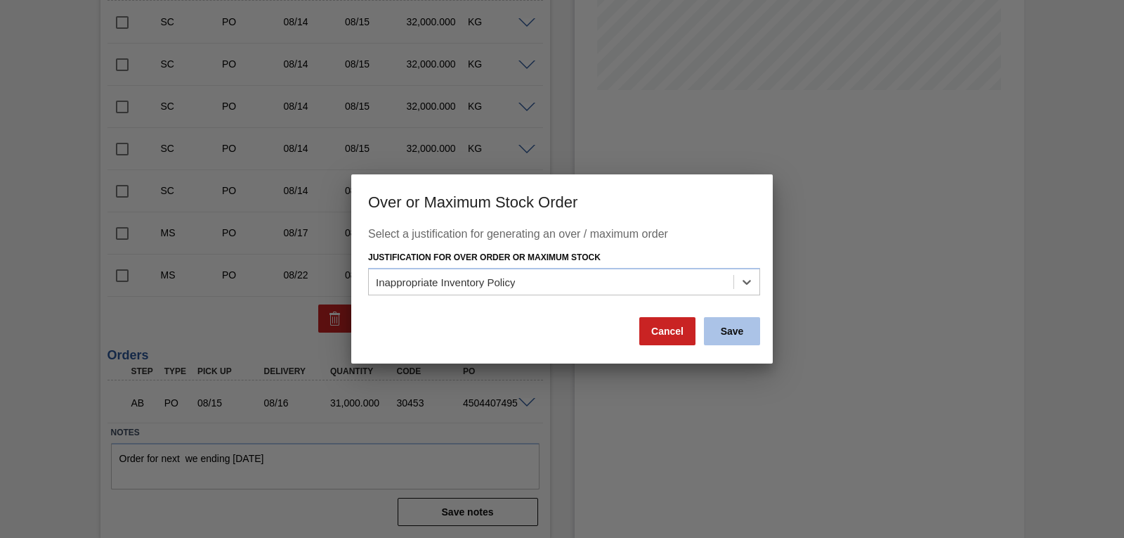
click at [730, 332] on button "Save" at bounding box center [732, 331] width 56 height 28
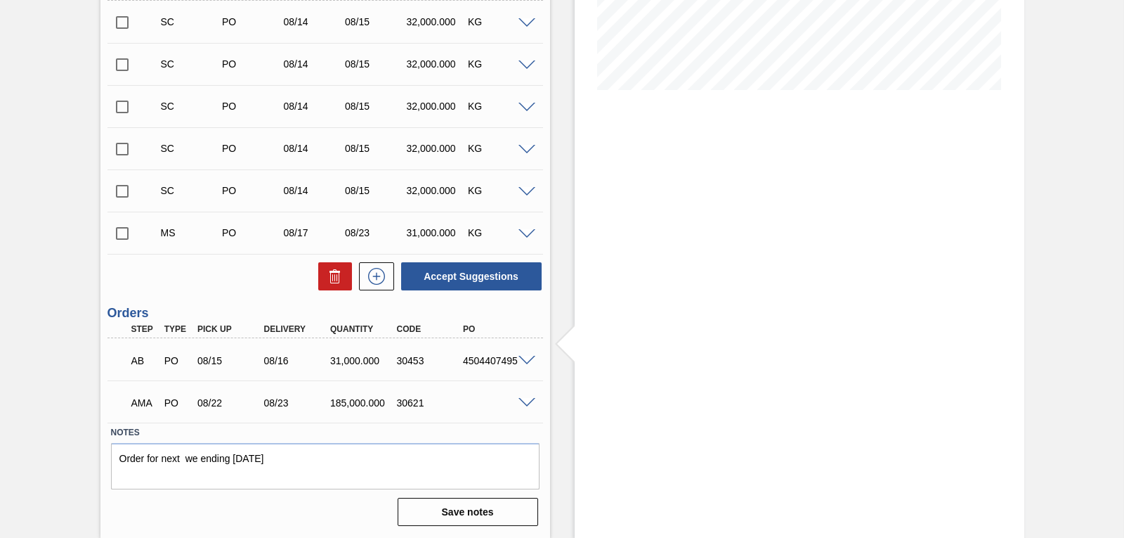
click at [527, 400] on span at bounding box center [527, 403] width 17 height 11
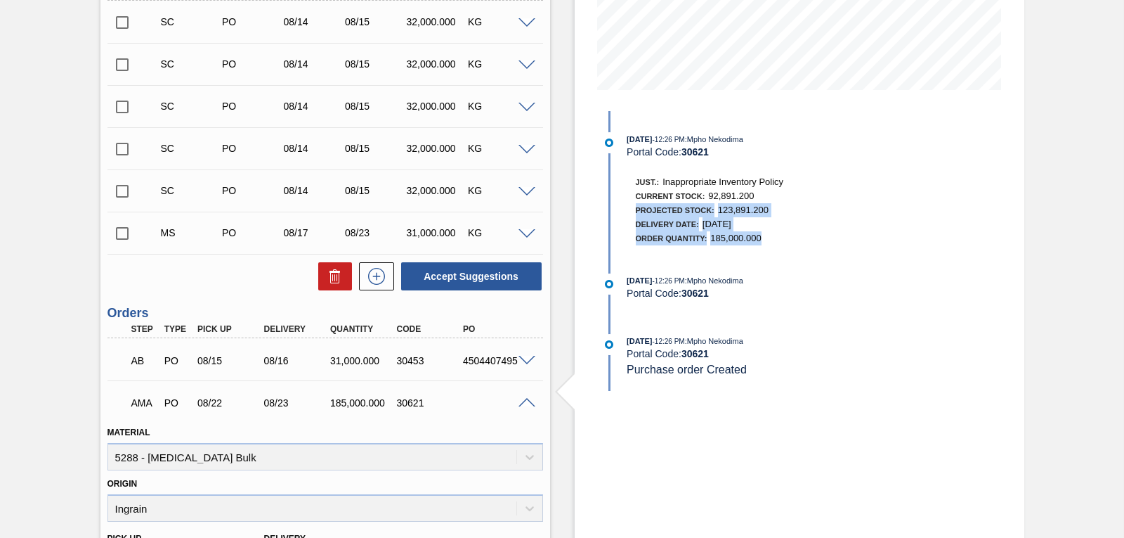
drag, startPoint x: 1122, startPoint y: 193, endPoint x: 1117, endPoint y: 238, distance: 45.9
click at [1117, 238] on div "Awaiting Pick Up 1SE - [MEDICAL_DATA] Unit SAB Polokwane Brewery MIN S.P. 158,2…" at bounding box center [562, 313] width 1124 height 1129
click at [896, 244] on div "Just.: Inappropriate Inventory Policy Current Stock: 92,891.200 Projected Stock…" at bounding box center [808, 208] width 373 height 74
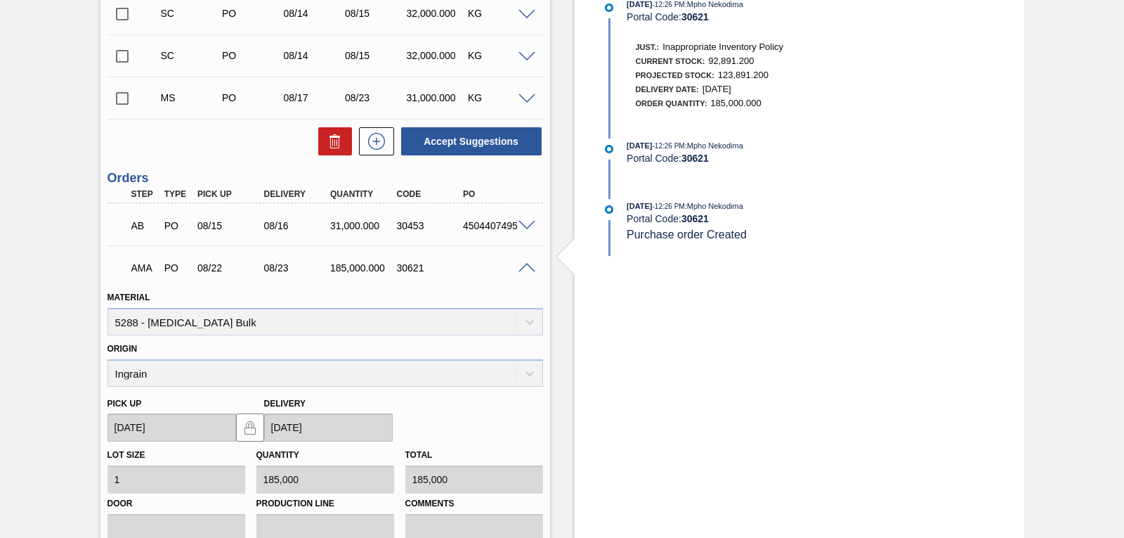
scroll to position [444, 0]
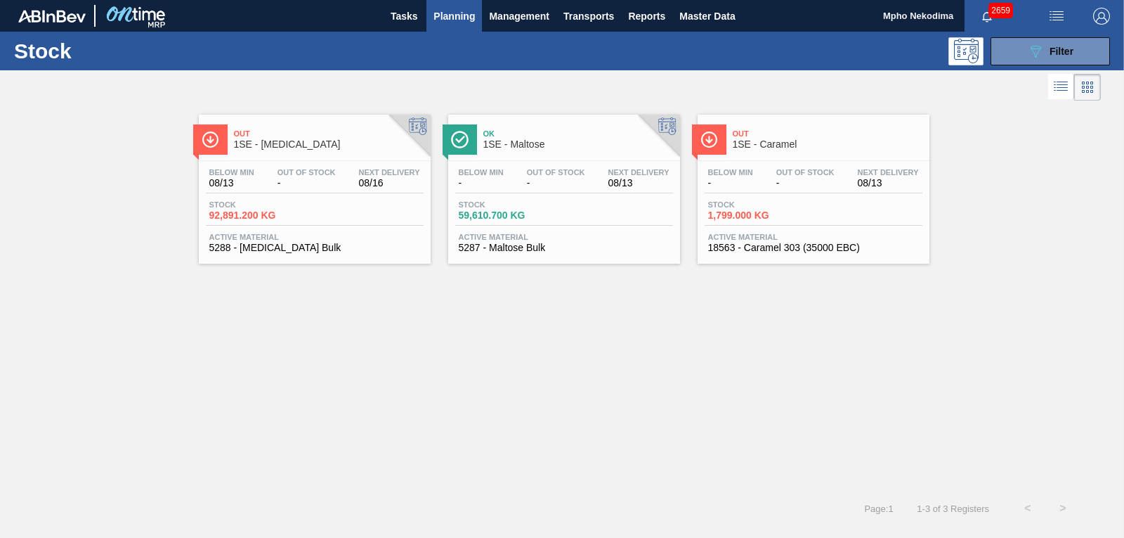
click at [512, 242] on span "5287 - Maltose Bulk" at bounding box center [564, 247] width 211 height 11
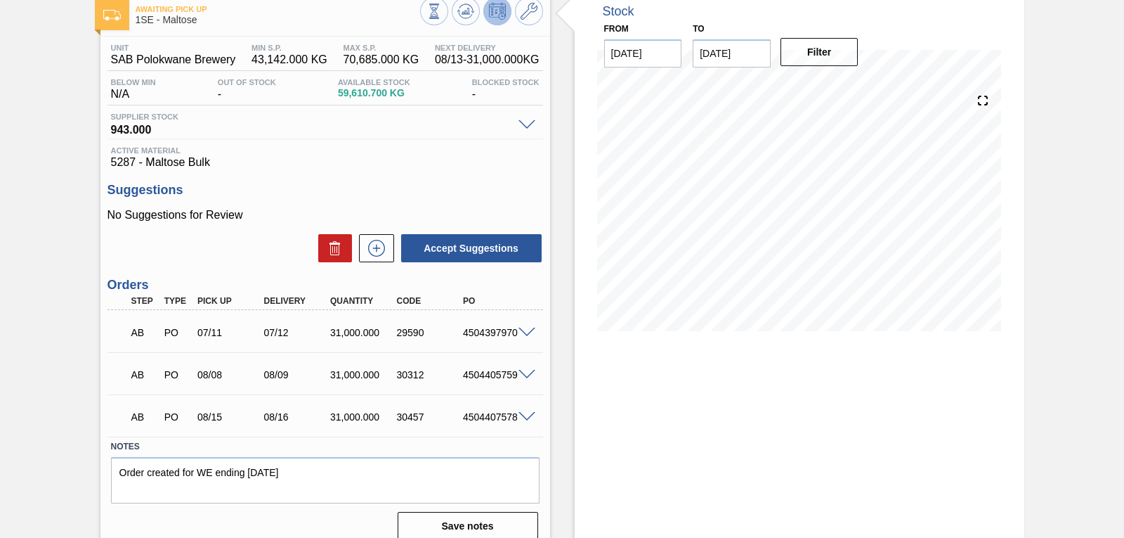
scroll to position [94, 0]
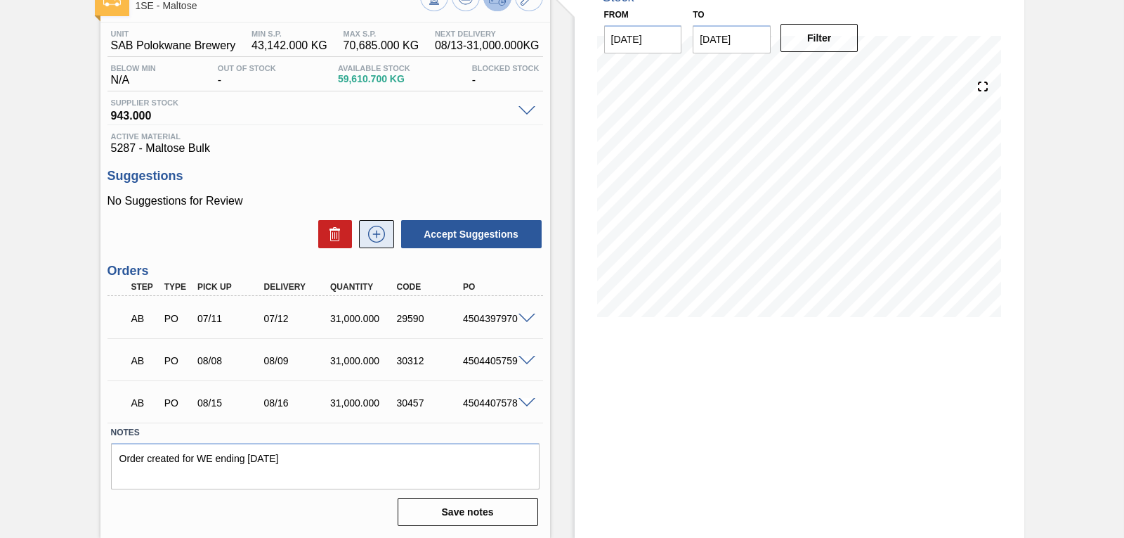
click at [372, 239] on icon at bounding box center [376, 234] width 22 height 17
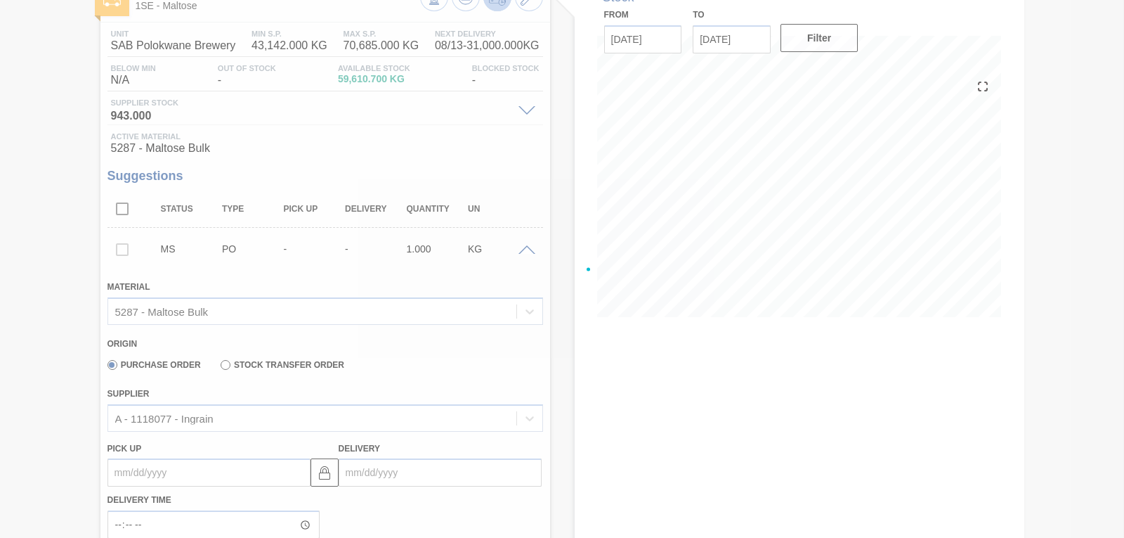
click at [357, 477] on div at bounding box center [562, 269] width 1124 height 538
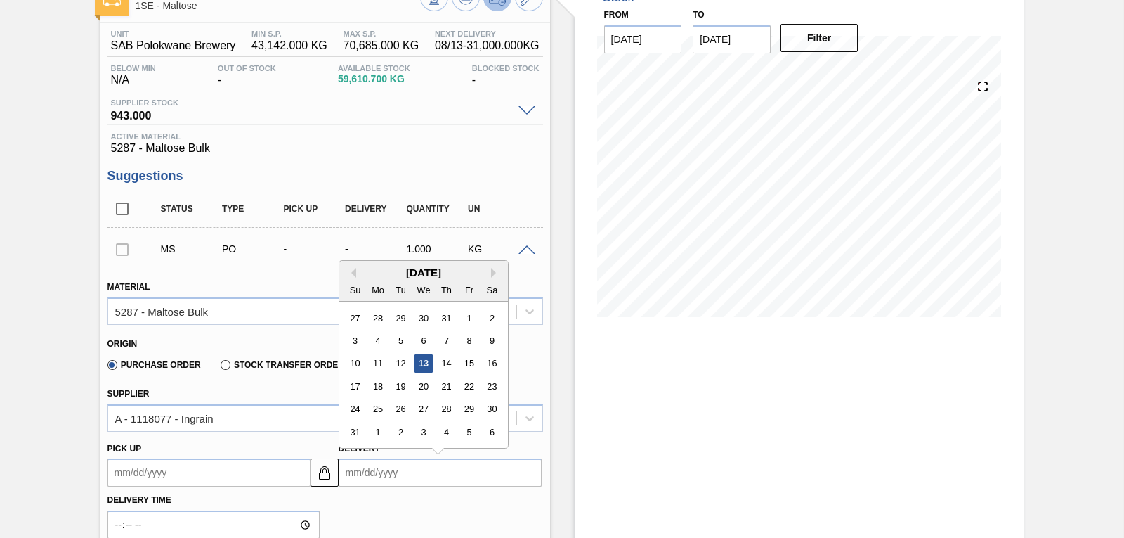
click at [365, 474] on input "Delivery" at bounding box center [440, 472] width 203 height 28
click at [387, 269] on div "[DATE]" at bounding box center [423, 272] width 169 height 12
click at [491, 386] on div "23" at bounding box center [491, 386] width 19 height 19
type up "[DATE]"
type input "[DATE]"
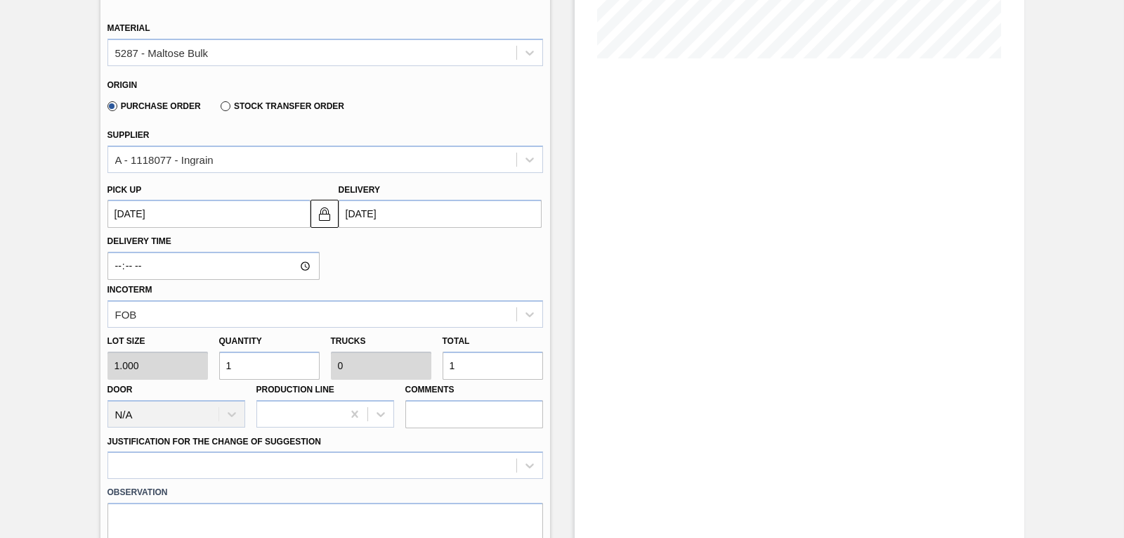
scroll to position [363, 0]
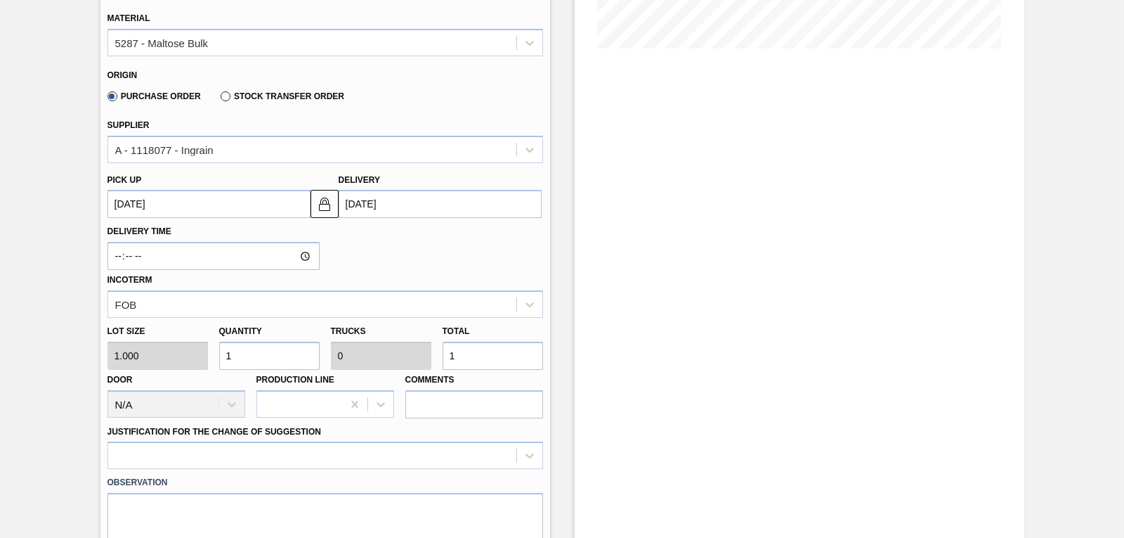
click at [195, 356] on div "Lot size 1.000 Quantity 1 Trucks 0 Total 1 Door N/A Production Line Comments" at bounding box center [325, 368] width 447 height 100
type input "9"
type input "94"
type input "0.003"
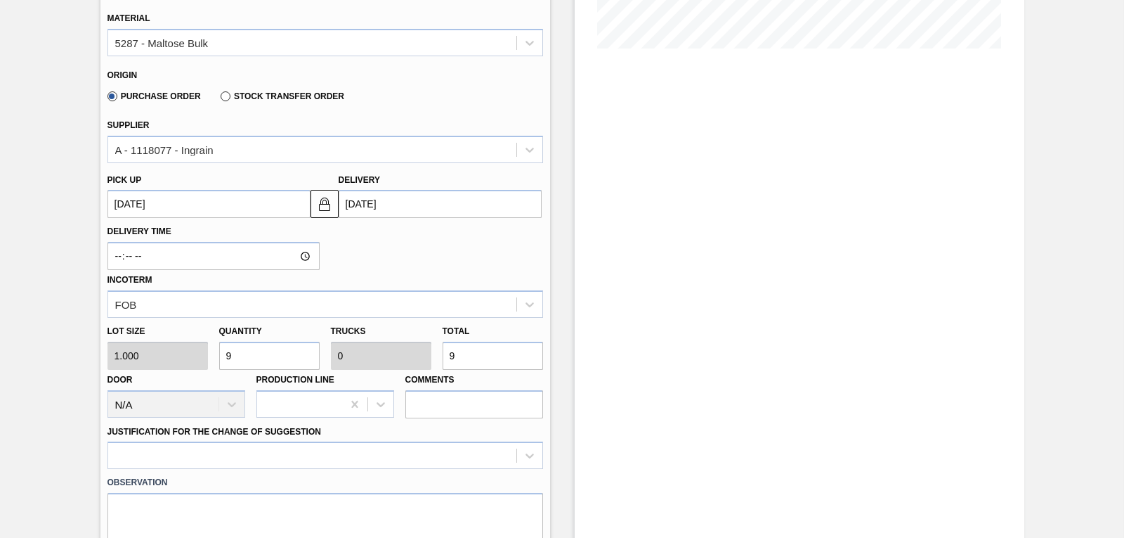
type input "94"
type input "940"
type input "0.029"
type input "940"
type input "9,400"
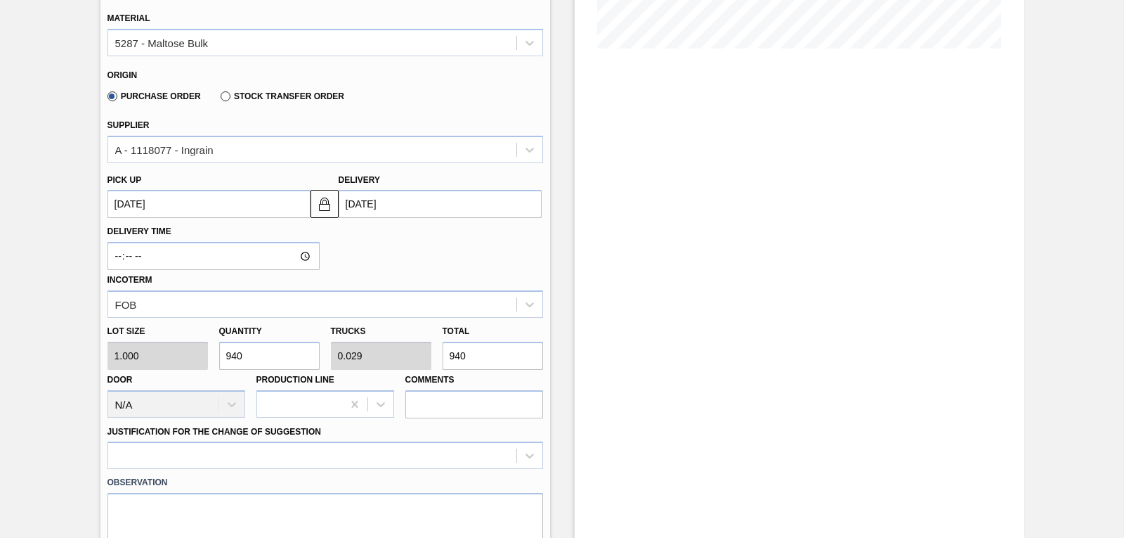
type input "0.294"
type input "9,400"
type input "94,000"
type input "2.938"
type input "94,000"
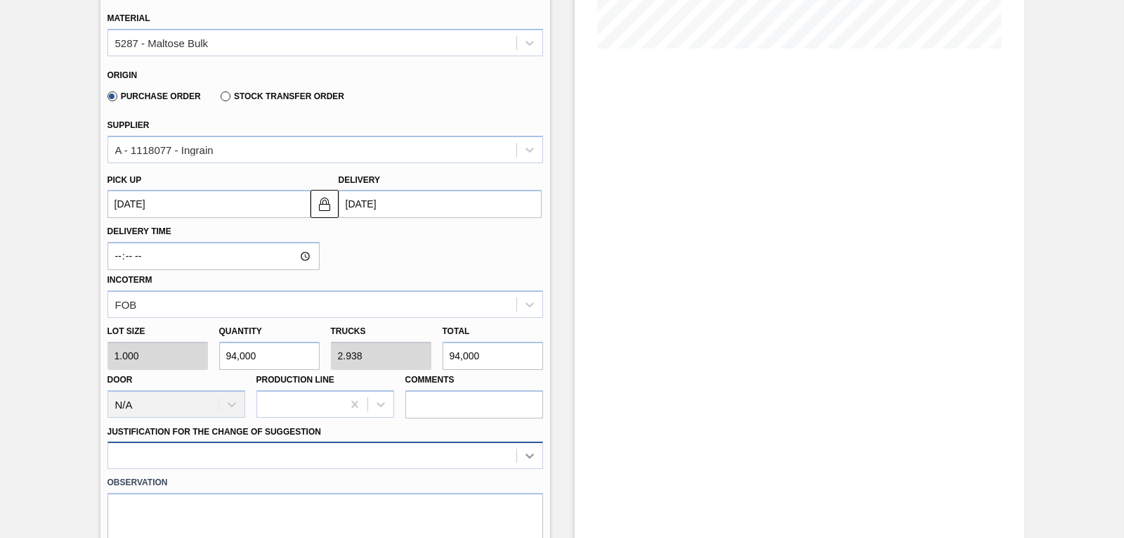
type input "94,000"
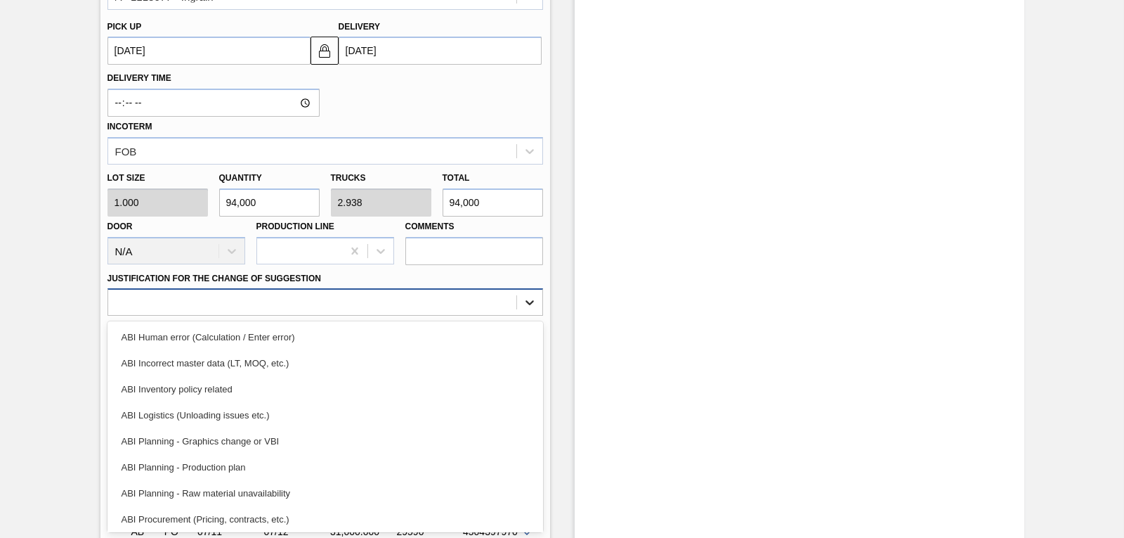
click at [525, 316] on div "option ABI Planning - Production plan focused, 6 of 18. 18 results available. U…" at bounding box center [326, 301] width 436 height 27
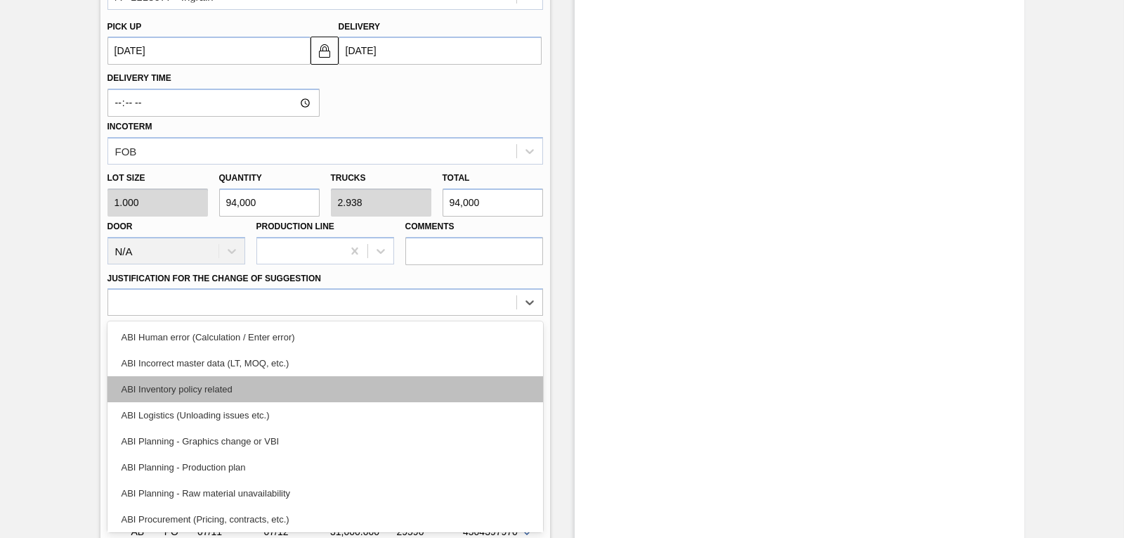
drag, startPoint x: 538, startPoint y: 372, endPoint x: 538, endPoint y: 396, distance: 23.9
click at [538, 396] on div "ABI Human error (Calculation / Enter error) ABI Incorrect master data (LT, MOQ,…" at bounding box center [326, 426] width 436 height 211
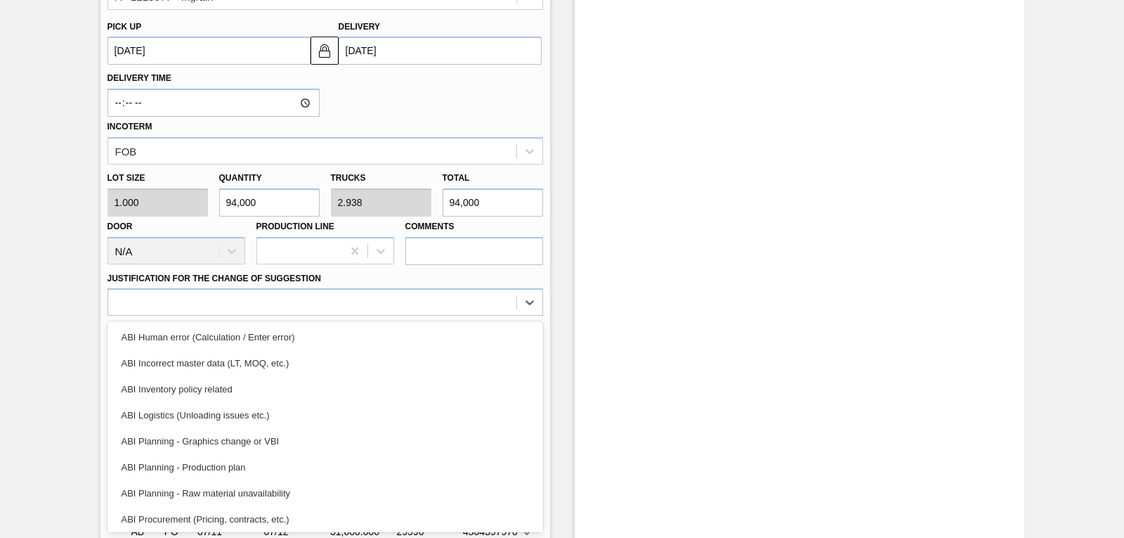
scroll to position [33, 0]
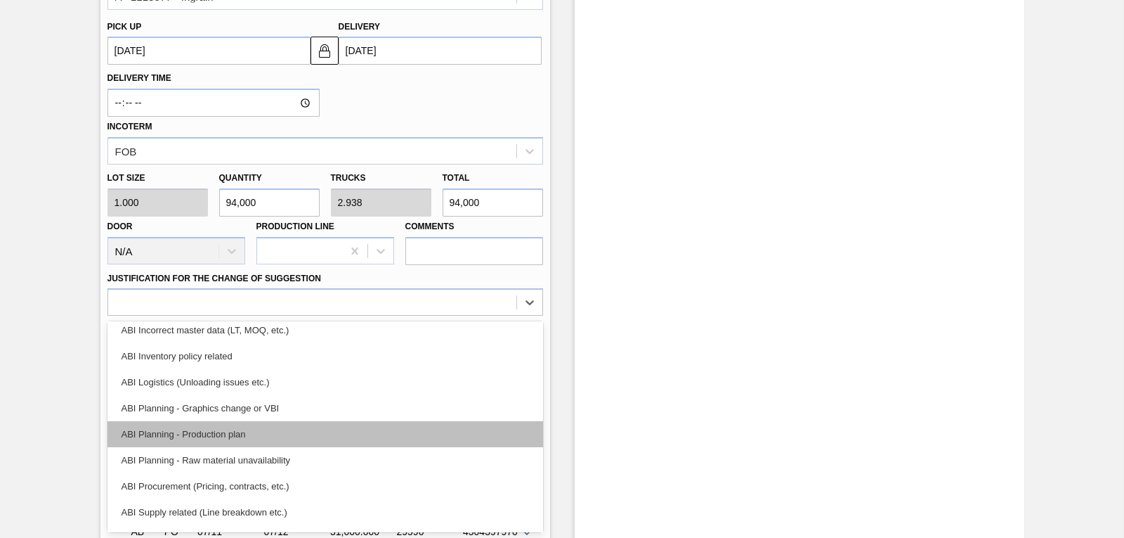
click at [280, 425] on div "ABI Planning - Production plan" at bounding box center [326, 434] width 436 height 26
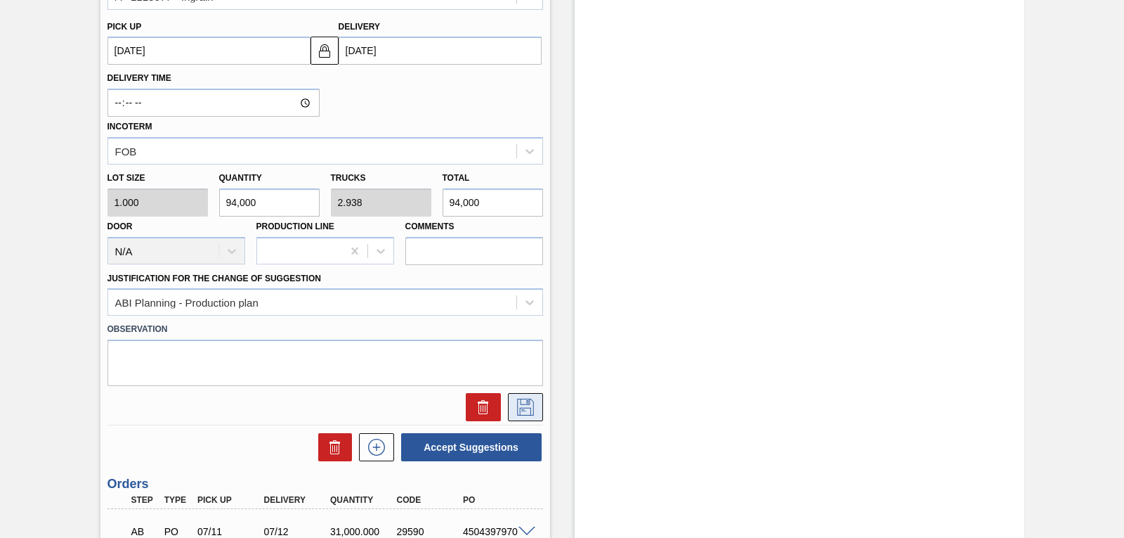
click at [521, 405] on icon at bounding box center [525, 406] width 22 height 17
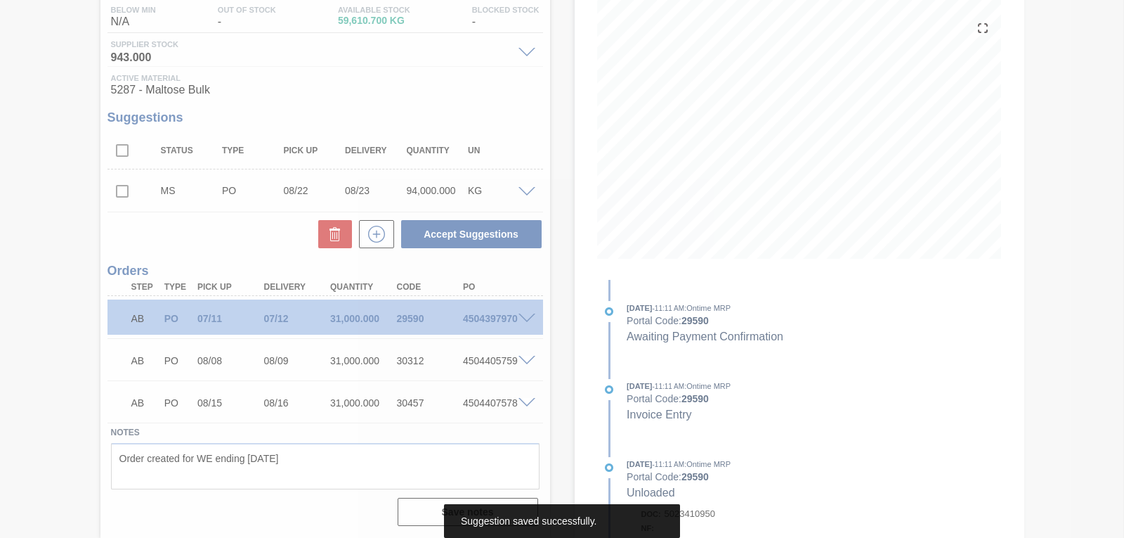
scroll to position [152, 0]
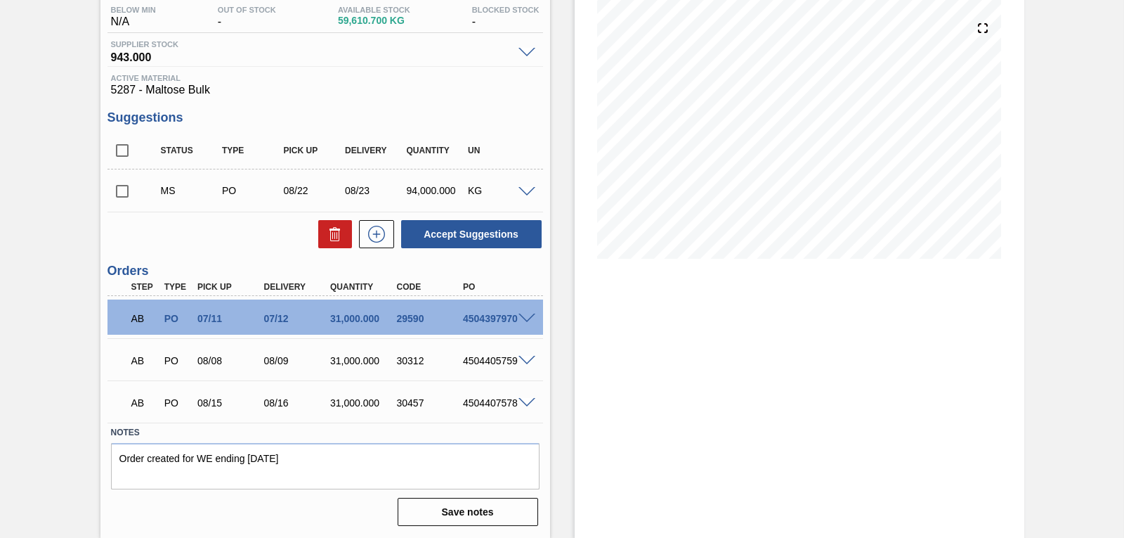
click at [122, 192] on input "checkbox" at bounding box center [123, 191] width 30 height 30
click at [453, 238] on button "Accept Suggestions" at bounding box center [471, 234] width 141 height 28
checkbox input "false"
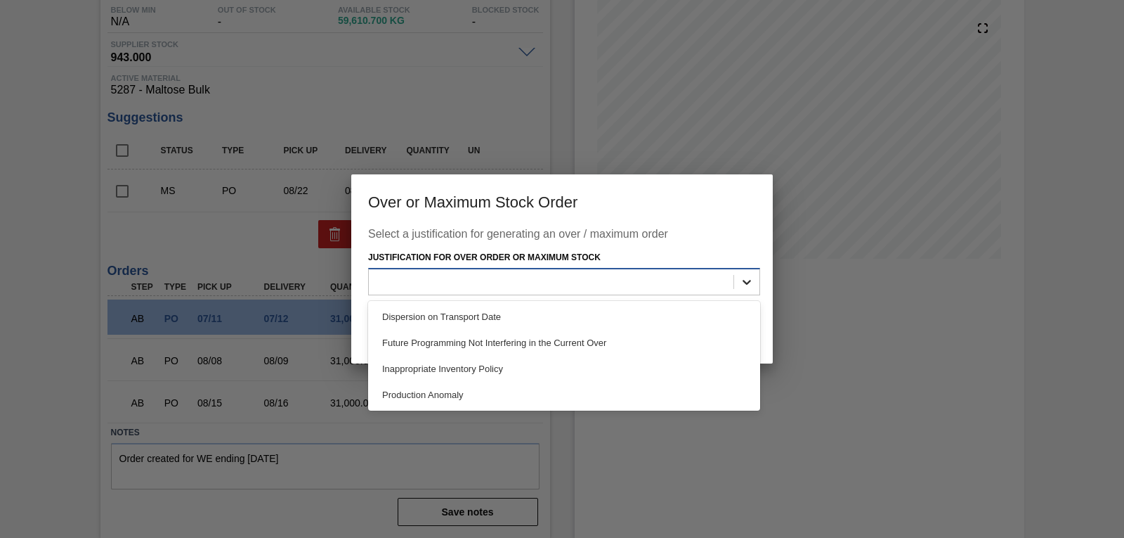
click at [752, 278] on icon at bounding box center [747, 282] width 14 height 14
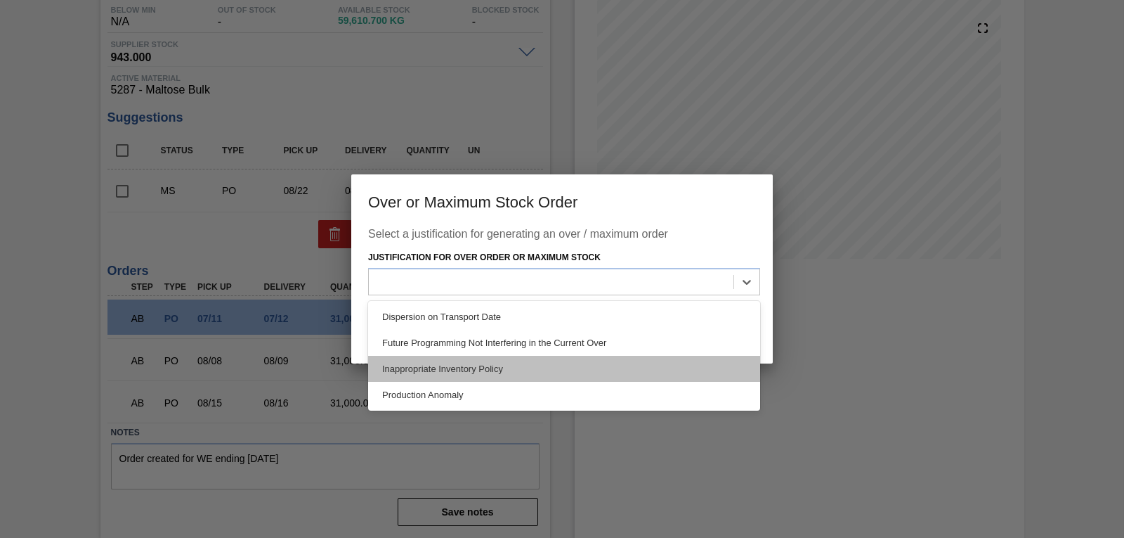
click at [585, 370] on div "Inappropriate Inventory Policy" at bounding box center [564, 369] width 392 height 26
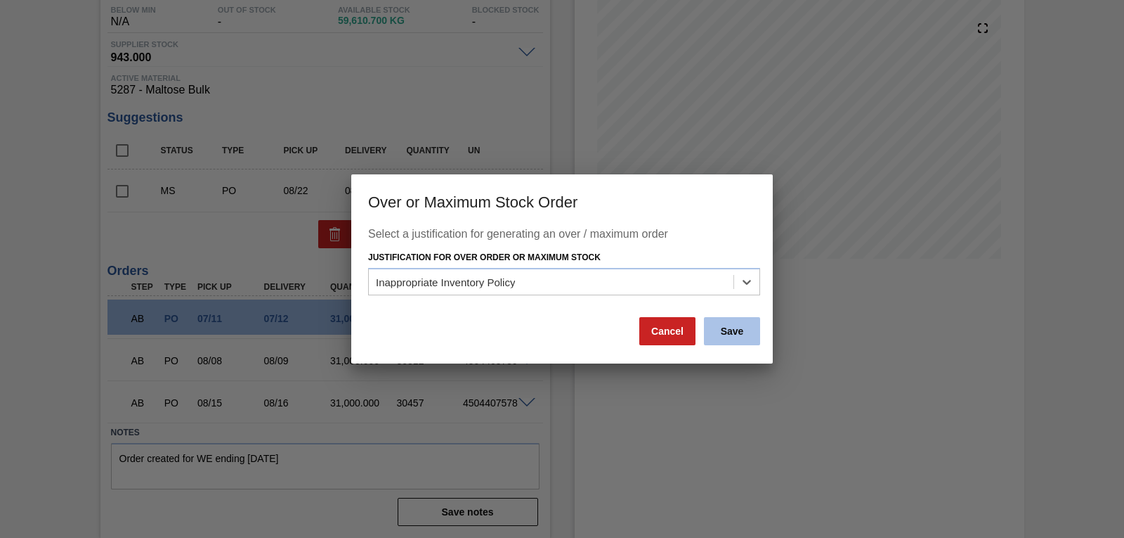
click at [727, 333] on button "Save" at bounding box center [732, 331] width 56 height 28
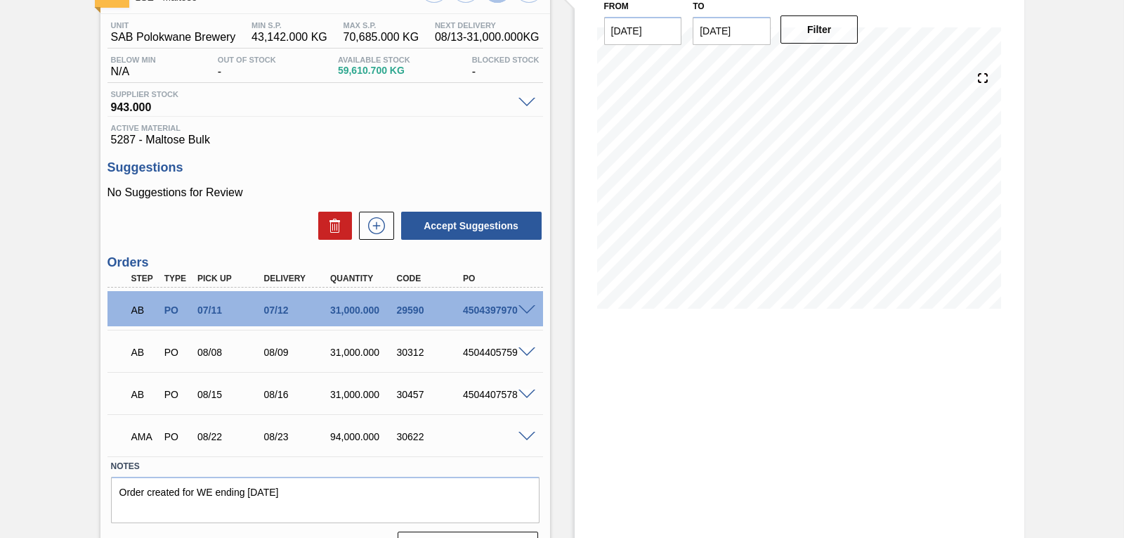
scroll to position [136, 0]
